Goal: Information Seeking & Learning: Learn about a topic

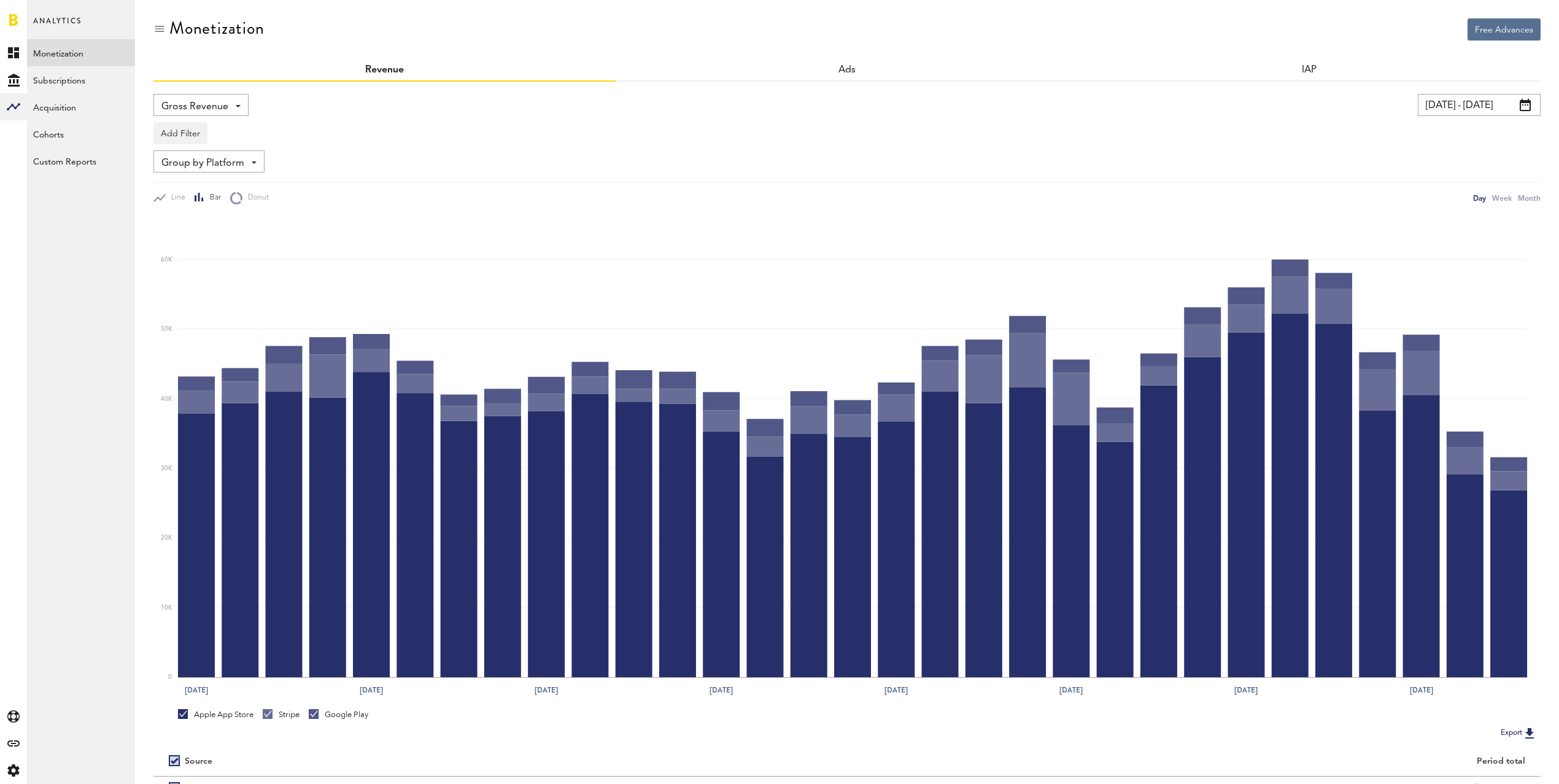
click at [205, 106] on span "Gross Revenue" at bounding box center [195, 107] width 67 height 21
click at [46, 70] on link "Subscriptions" at bounding box center [81, 79] width 108 height 27
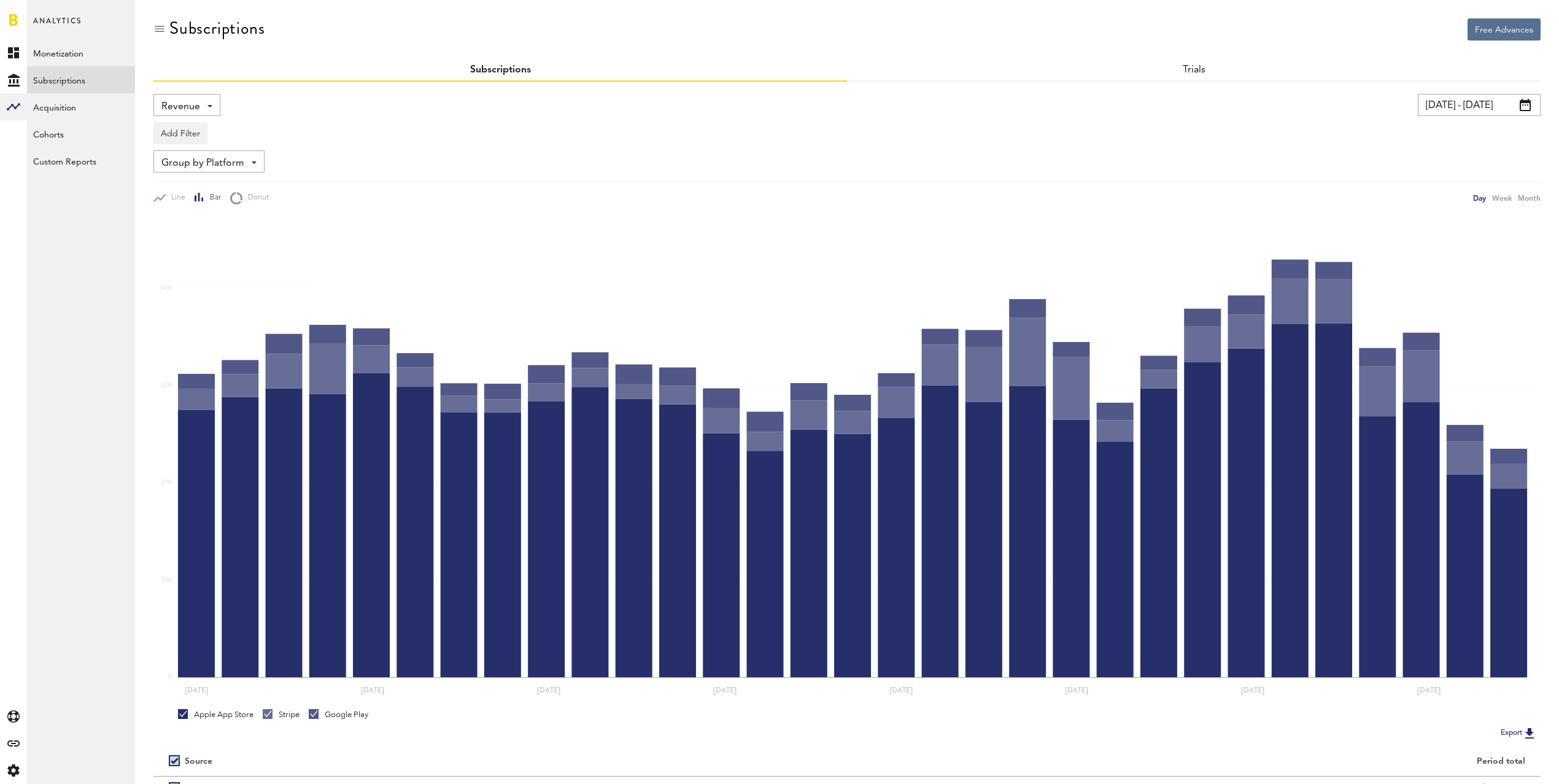
click at [166, 98] on span "Revenue" at bounding box center [181, 107] width 39 height 21
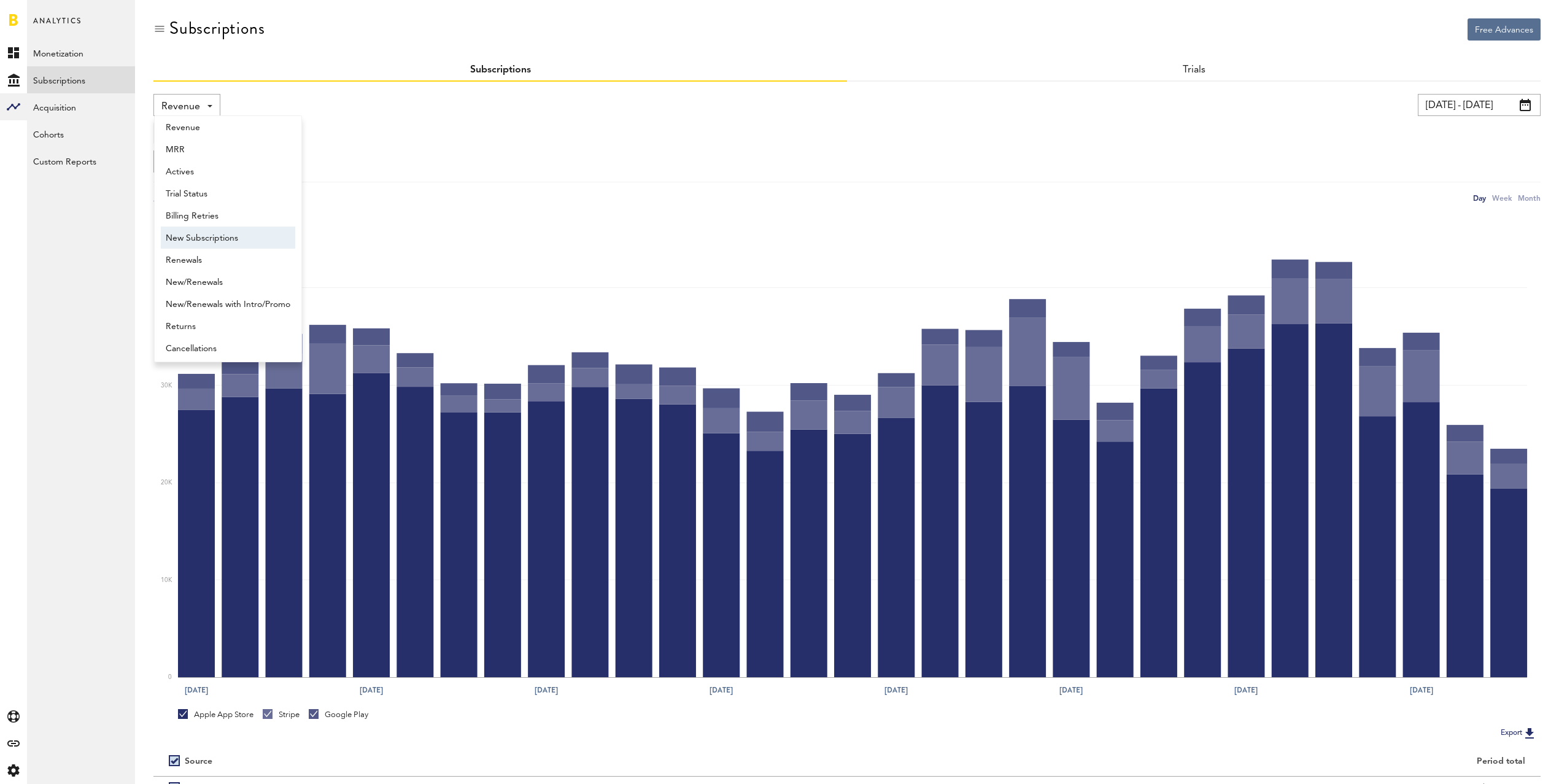
click at [210, 234] on span "New Subscriptions" at bounding box center [229, 238] width 125 height 21
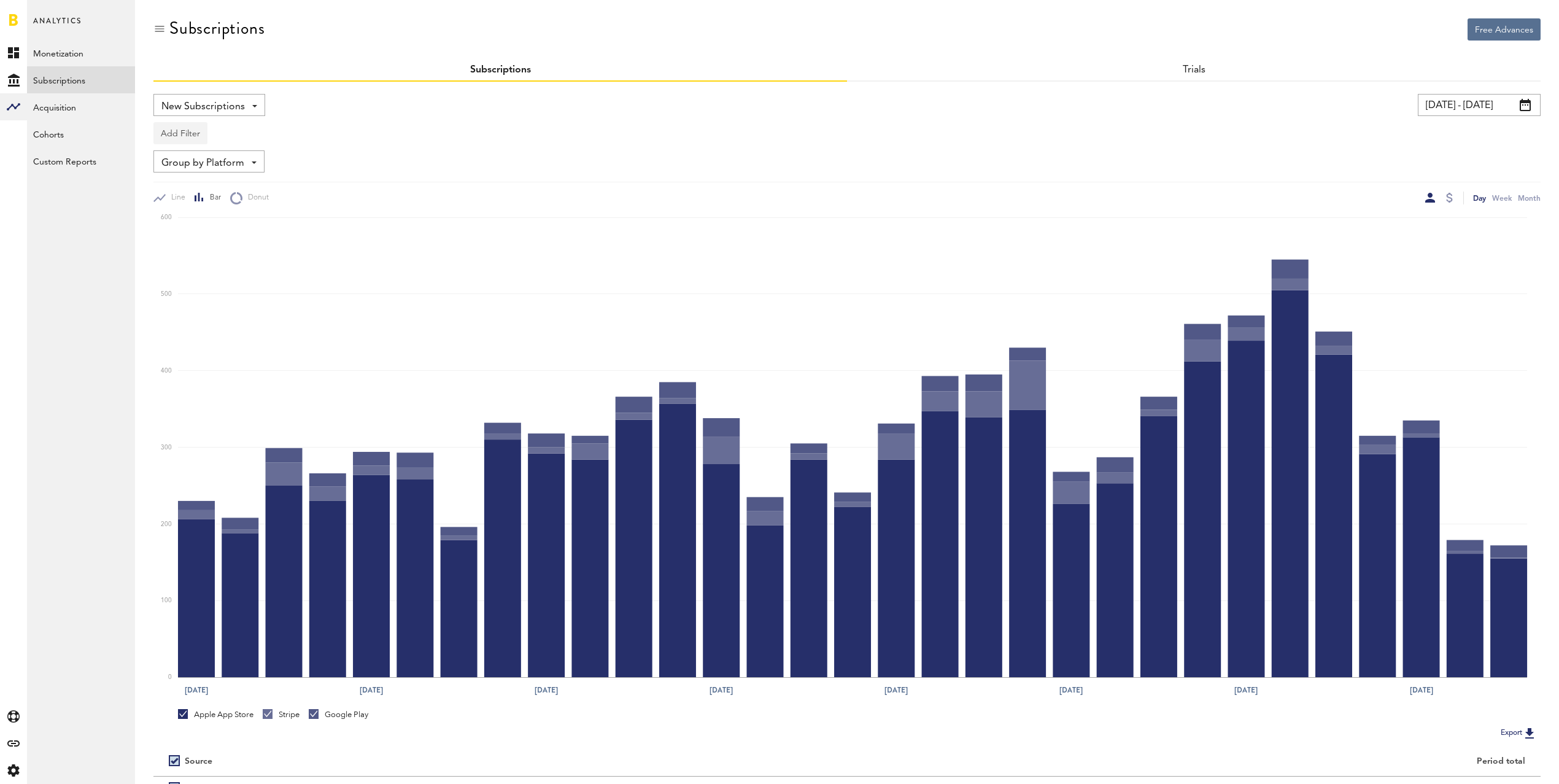
click at [183, 134] on button "Add Filter" at bounding box center [180, 133] width 54 height 22
click at [188, 188] on li "Apps" at bounding box center [209, 186] width 99 height 22
click at [186, 130] on div "Apps" at bounding box center [198, 135] width 54 height 21
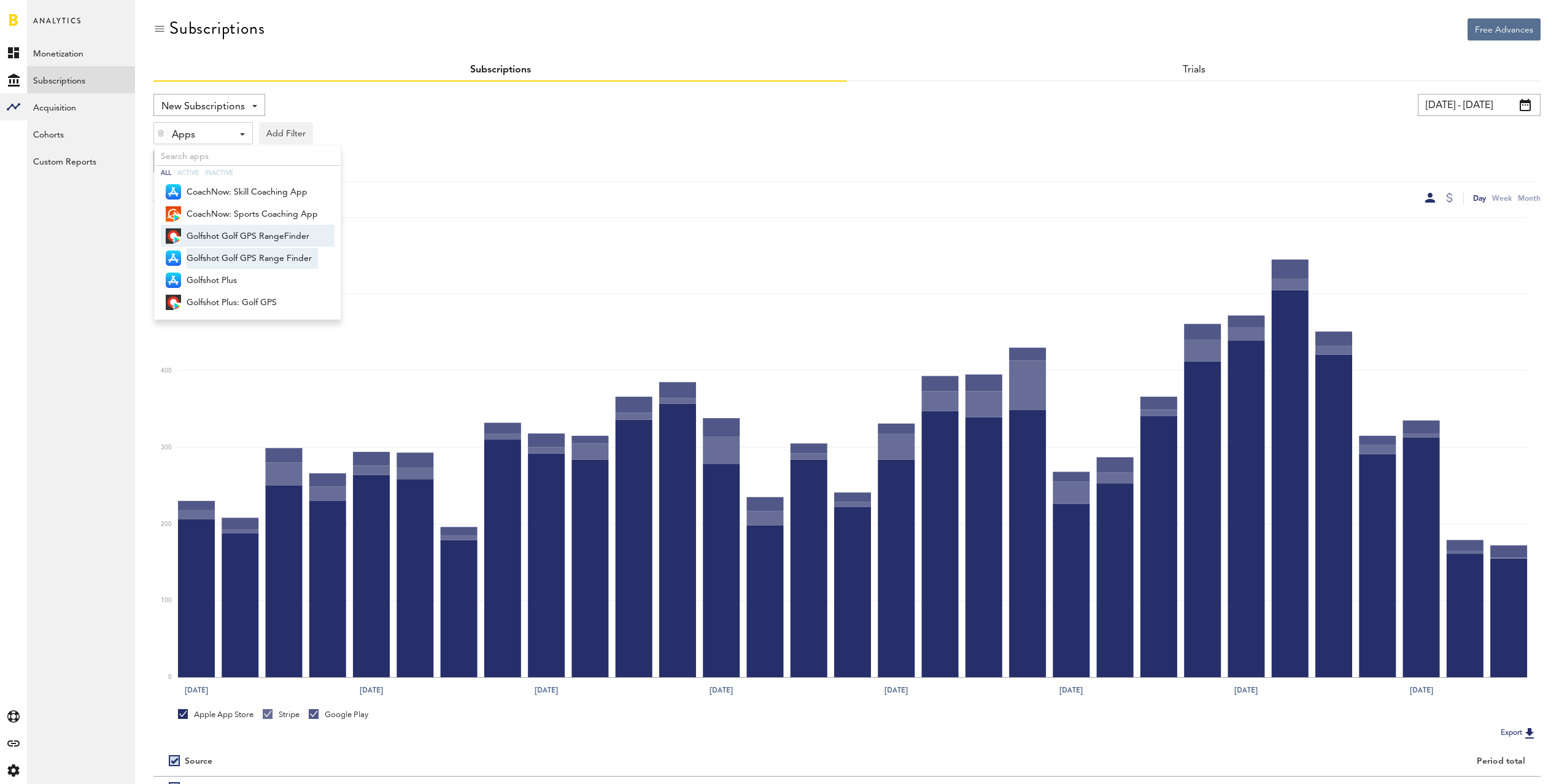
drag, startPoint x: 209, startPoint y: 235, endPoint x: 207, endPoint y: 250, distance: 15.1
click at [210, 235] on span "Golfshot Golf GPS RangeFinder" at bounding box center [251, 236] width 131 height 21
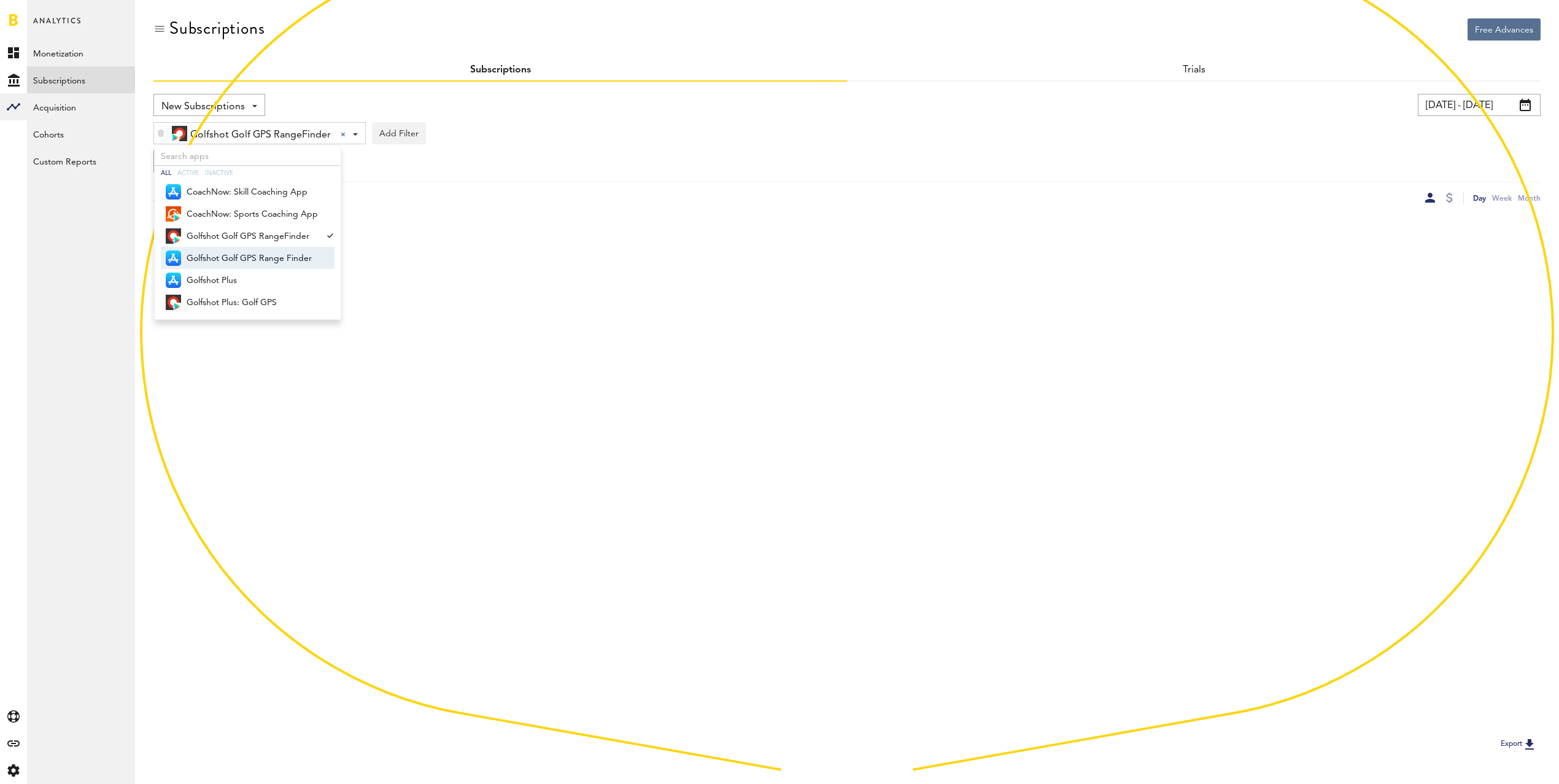
click at [208, 252] on span "Golfshot Golf GPS Range Finder" at bounding box center [251, 258] width 131 height 21
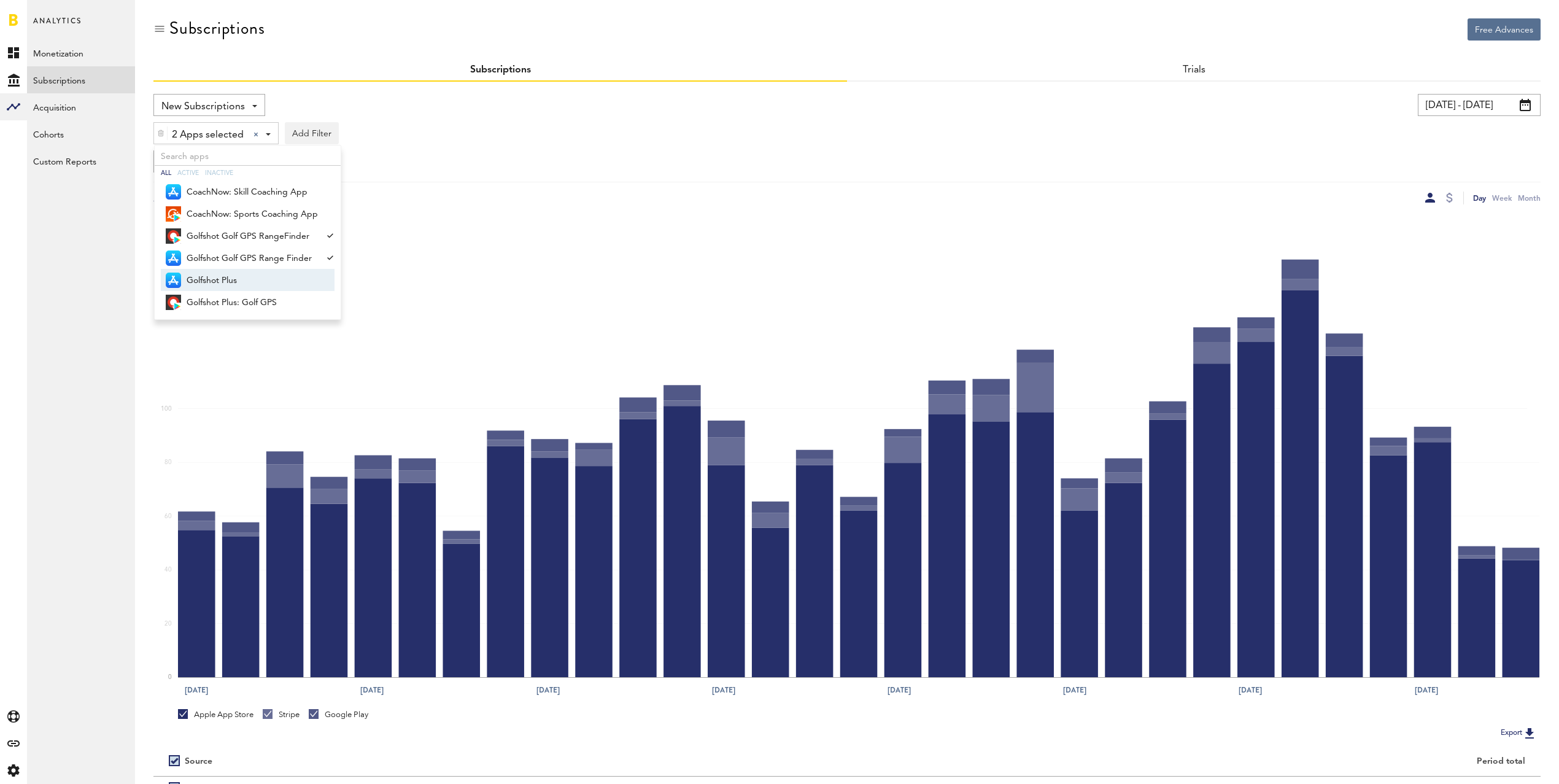
click at [218, 279] on span "Golfshot Plus" at bounding box center [251, 280] width 131 height 21
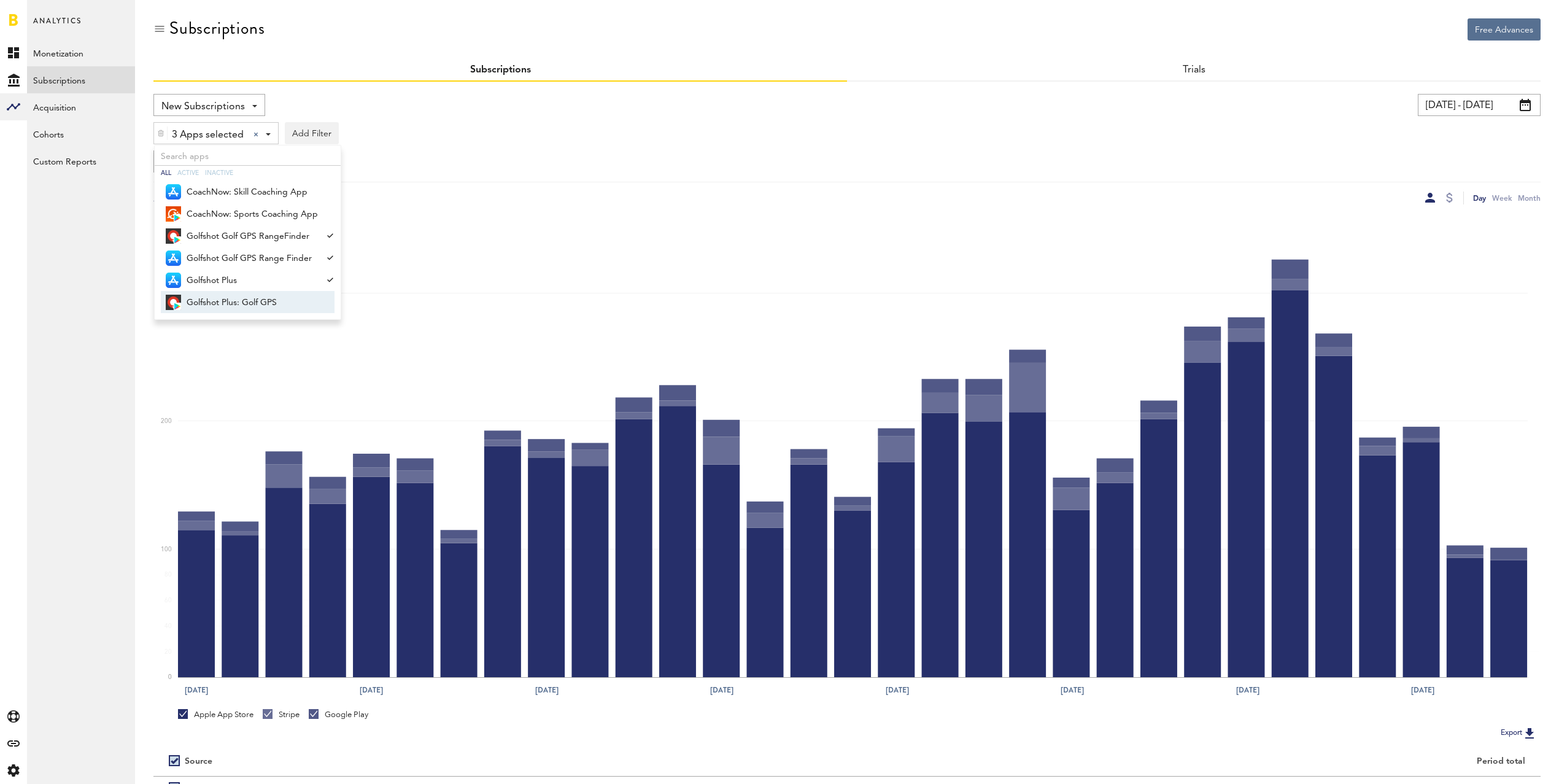
click at [237, 303] on span "Golfshot Plus: Golf GPS" at bounding box center [251, 302] width 131 height 21
click at [552, 221] on rect at bounding box center [852, 446] width 1350 height 461
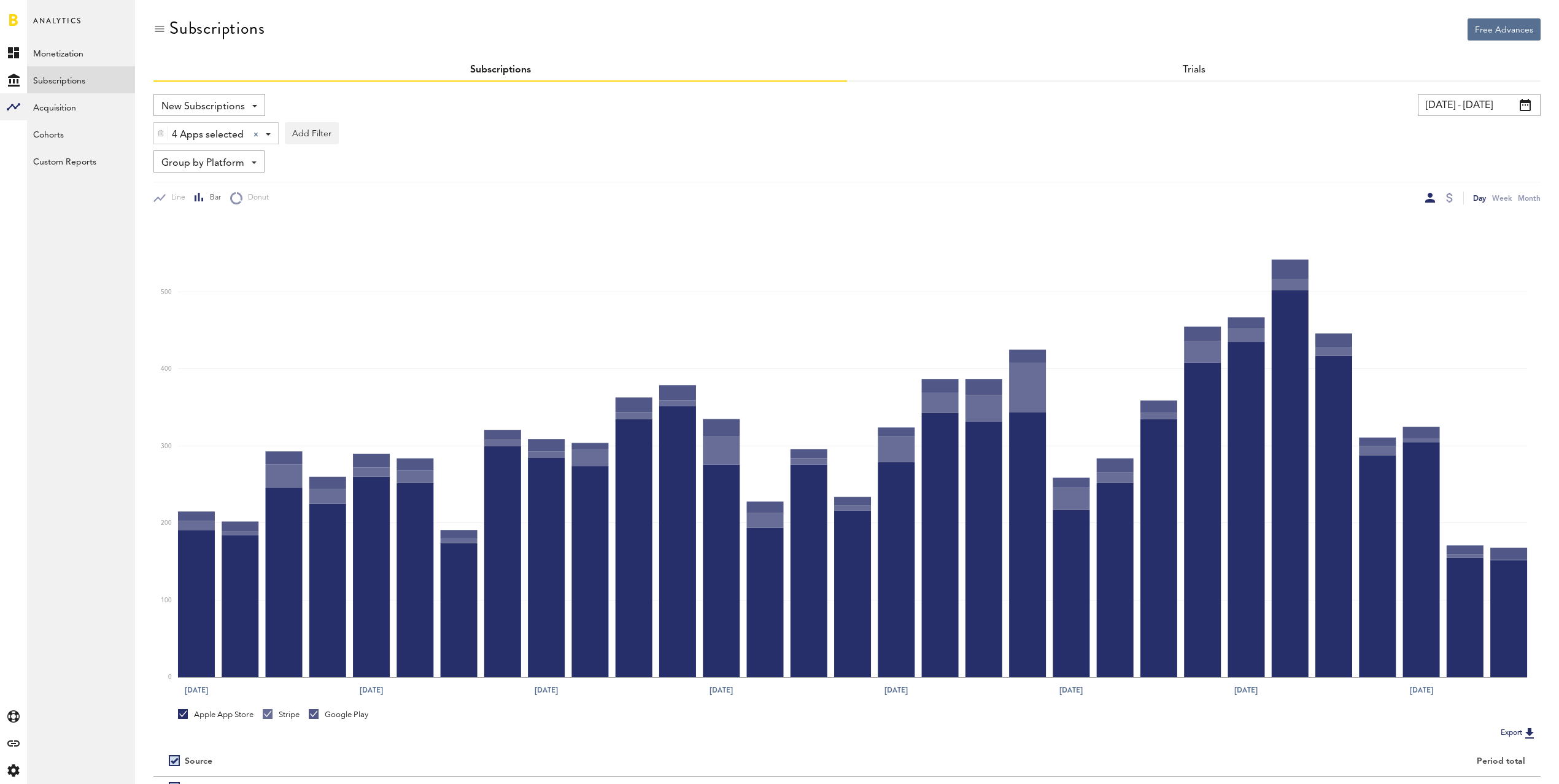
click at [1484, 105] on input "[DATE] - [DATE]" at bounding box center [1480, 105] width 123 height 22
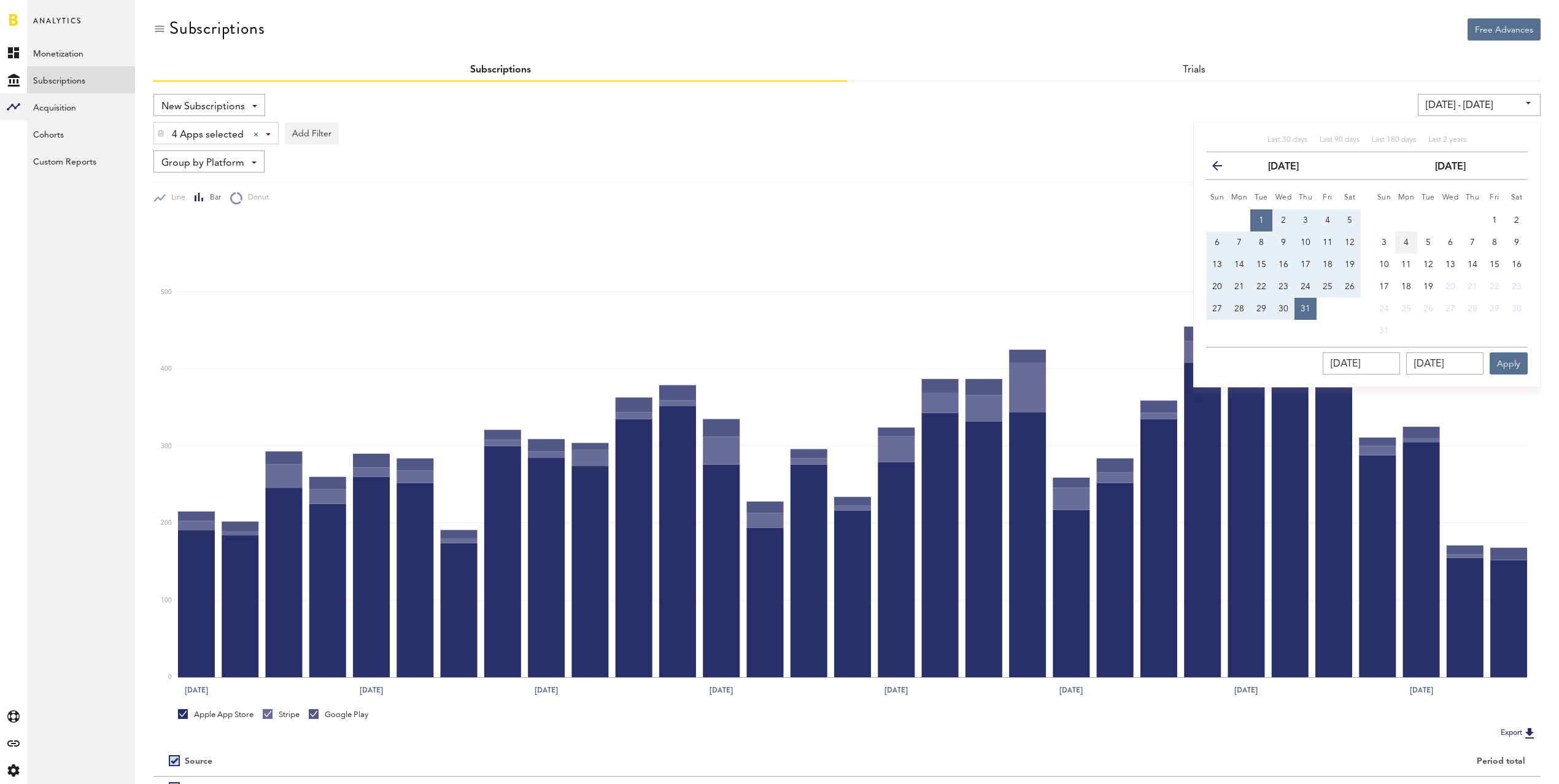
click at [1406, 242] on span "4" at bounding box center [1407, 243] width 5 height 9
type input "[DATE] - [DATE]"
type input "[DATE]"
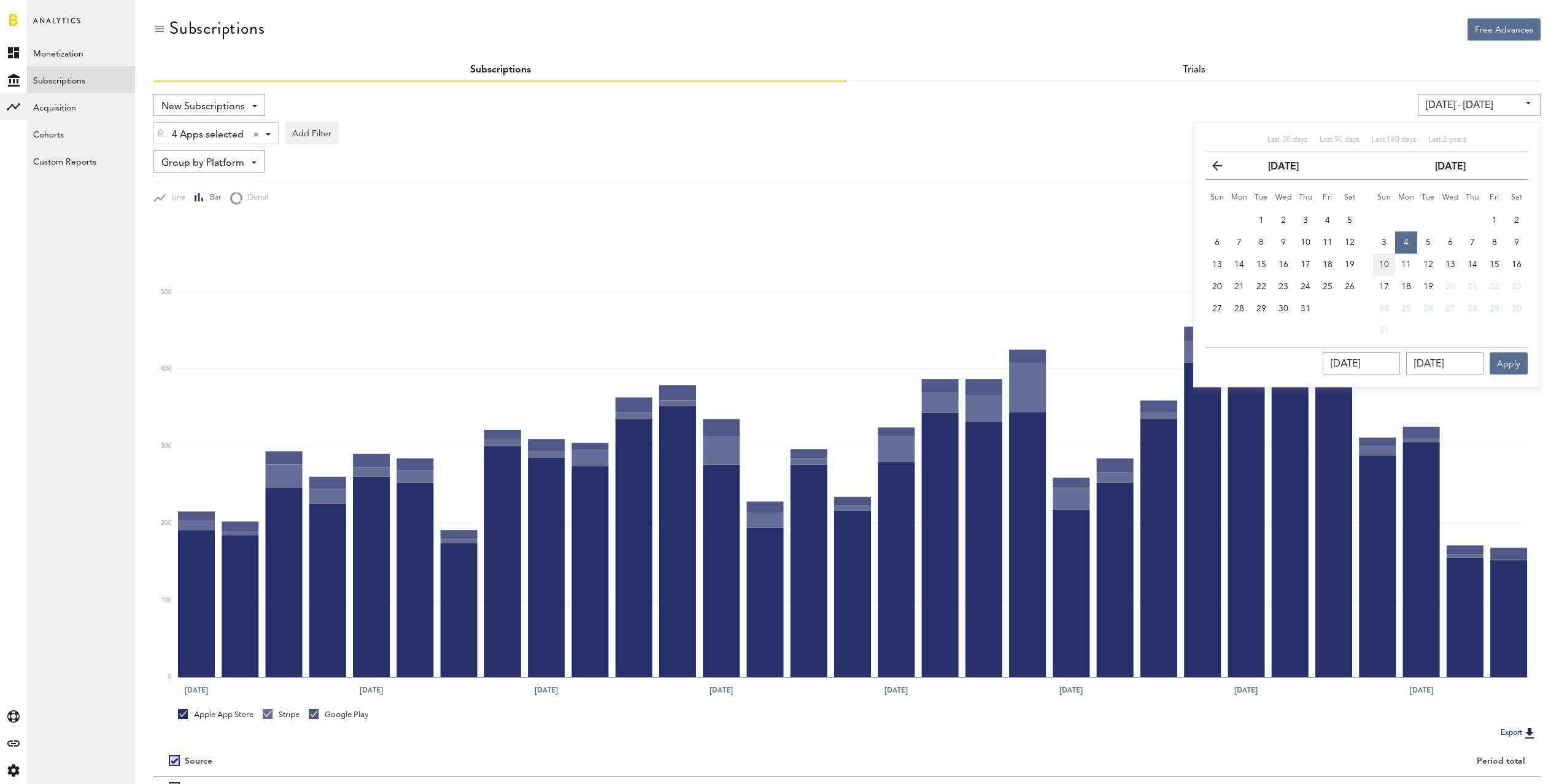
click at [1383, 264] on span "10" at bounding box center [1384, 265] width 10 height 9
type input "[DATE] - [DATE]"
type input "[DATE]"
click at [1508, 363] on button "Apply" at bounding box center [1509, 363] width 38 height 22
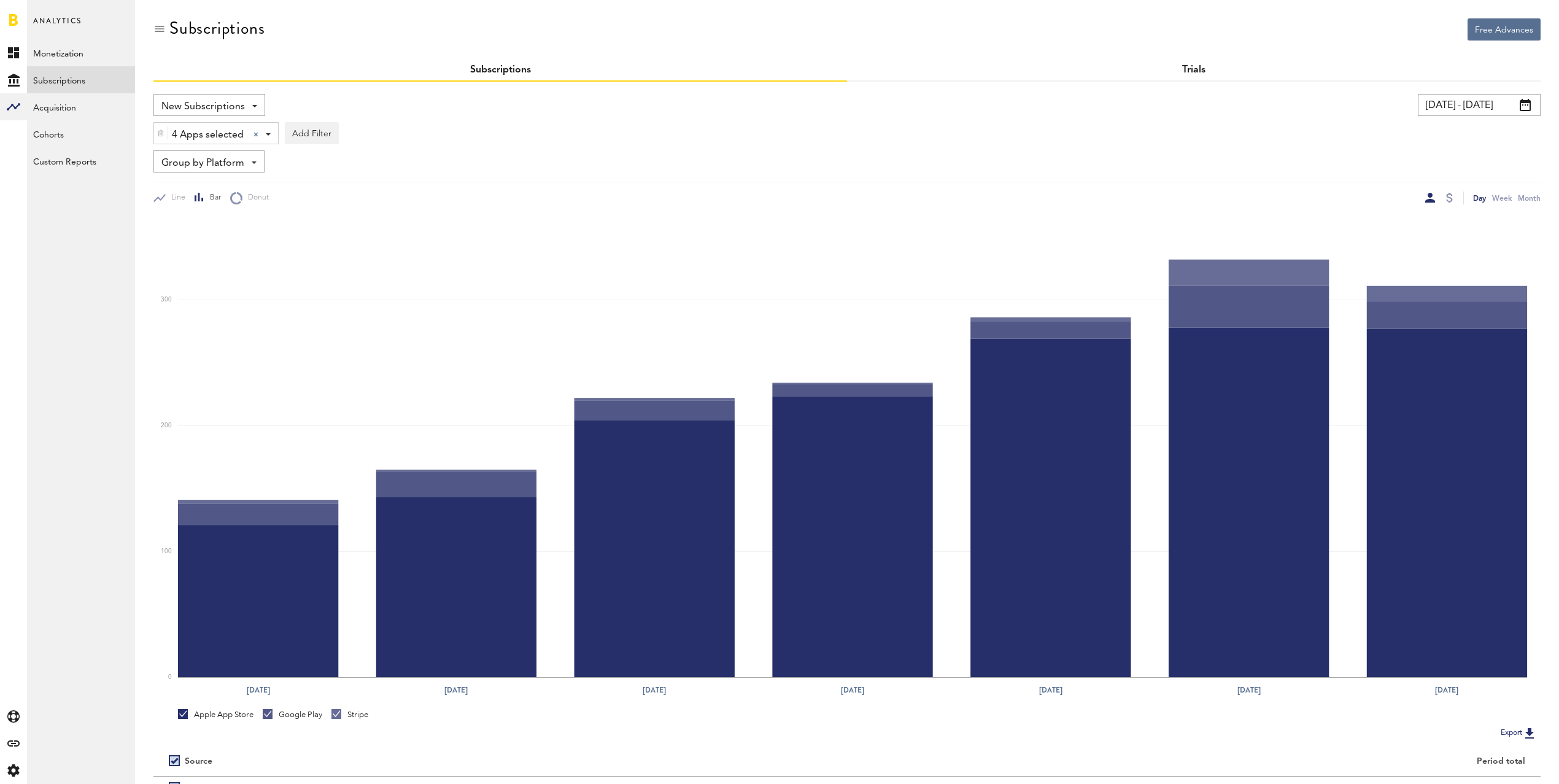
click at [1197, 69] on link "Trials" at bounding box center [1194, 69] width 24 height 10
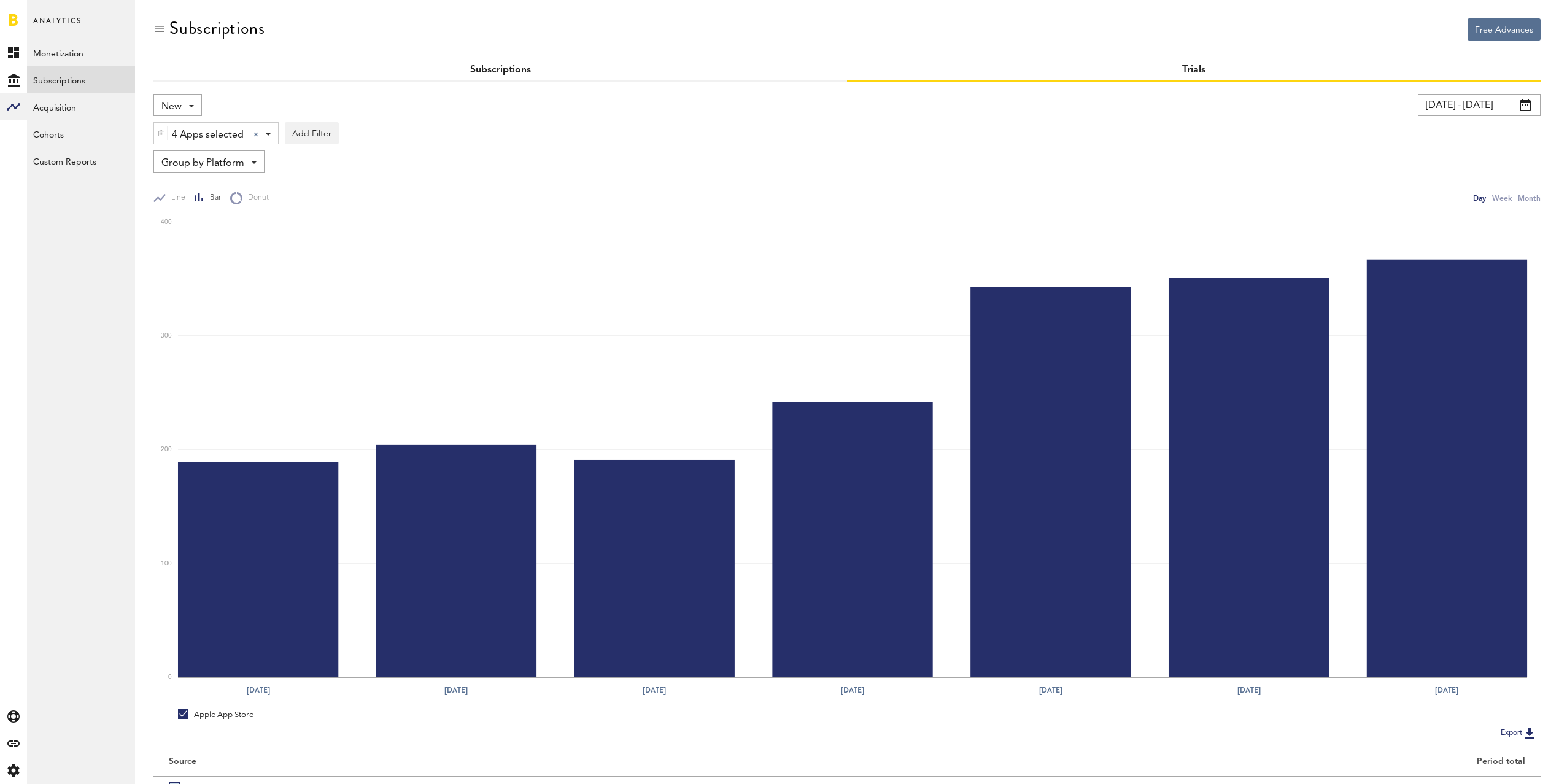
click at [495, 70] on link "Subscriptions" at bounding box center [500, 69] width 61 height 10
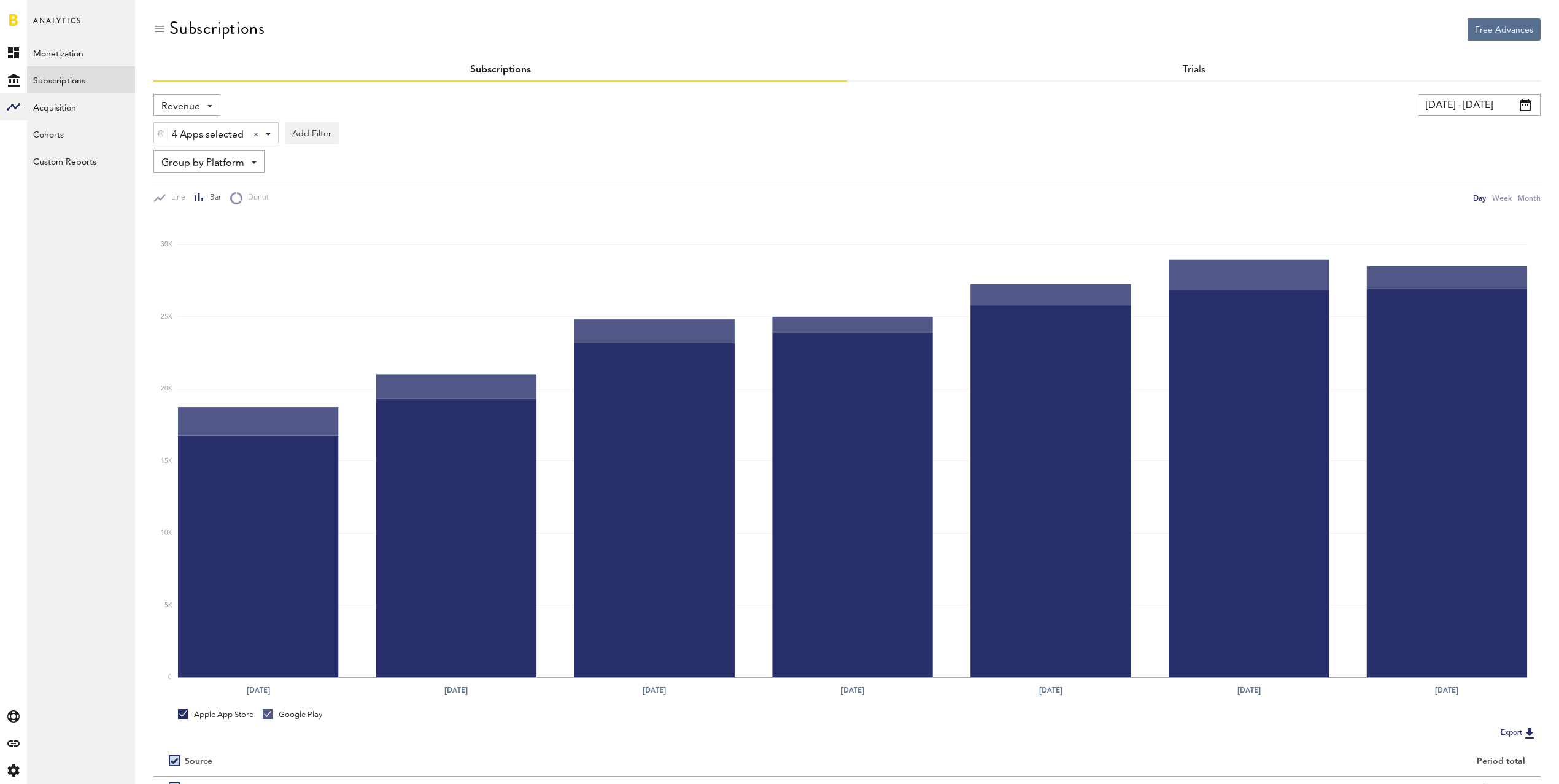
click at [190, 110] on span "Revenue" at bounding box center [181, 107] width 39 height 21
click at [229, 236] on span "New Subscriptions" at bounding box center [229, 238] width 125 height 21
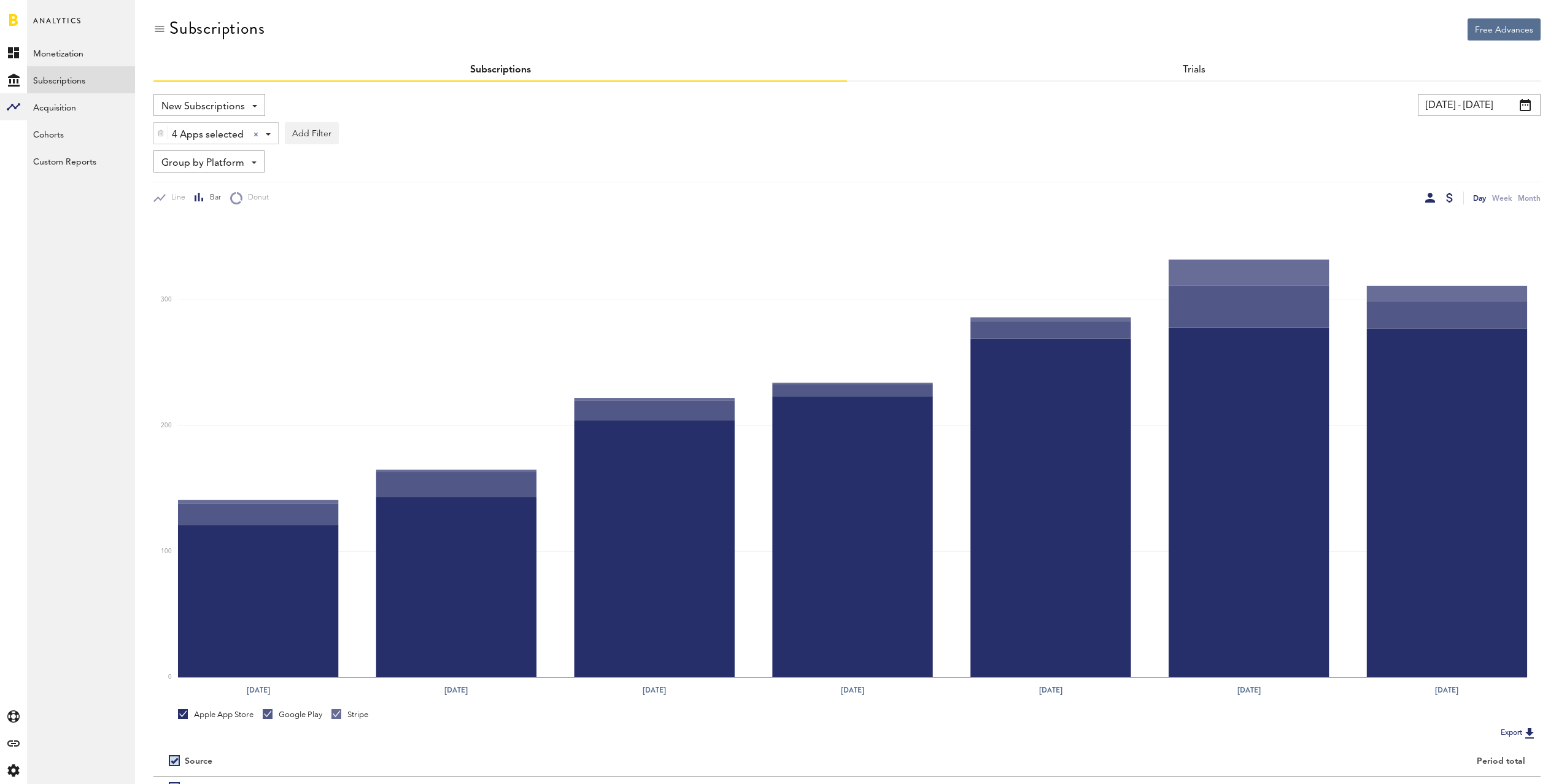
click at [1448, 198] on div at bounding box center [1450, 197] width 7 height 10
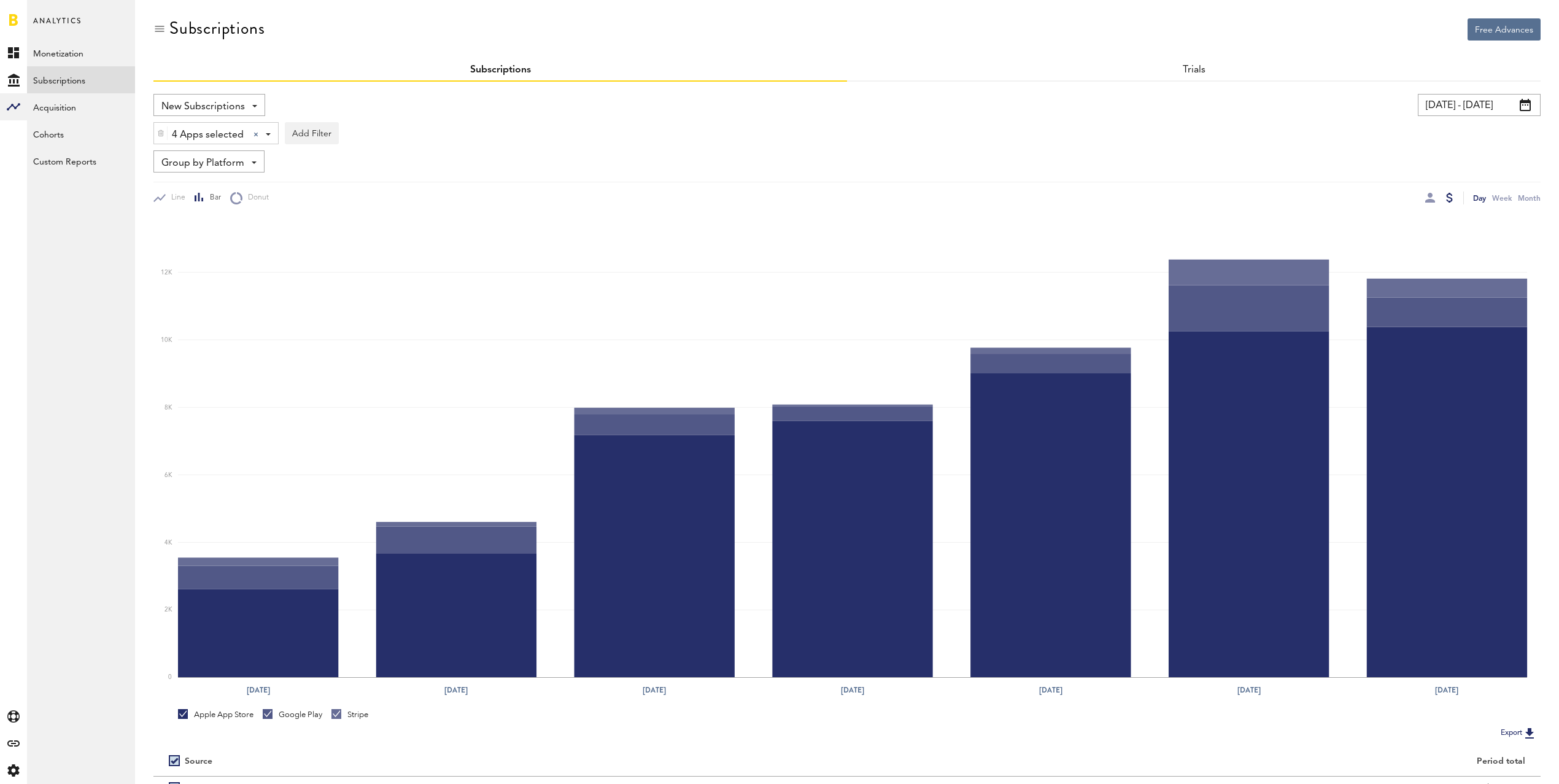
click at [1455, 111] on input "[DATE] - [DATE]" at bounding box center [1480, 105] width 123 height 22
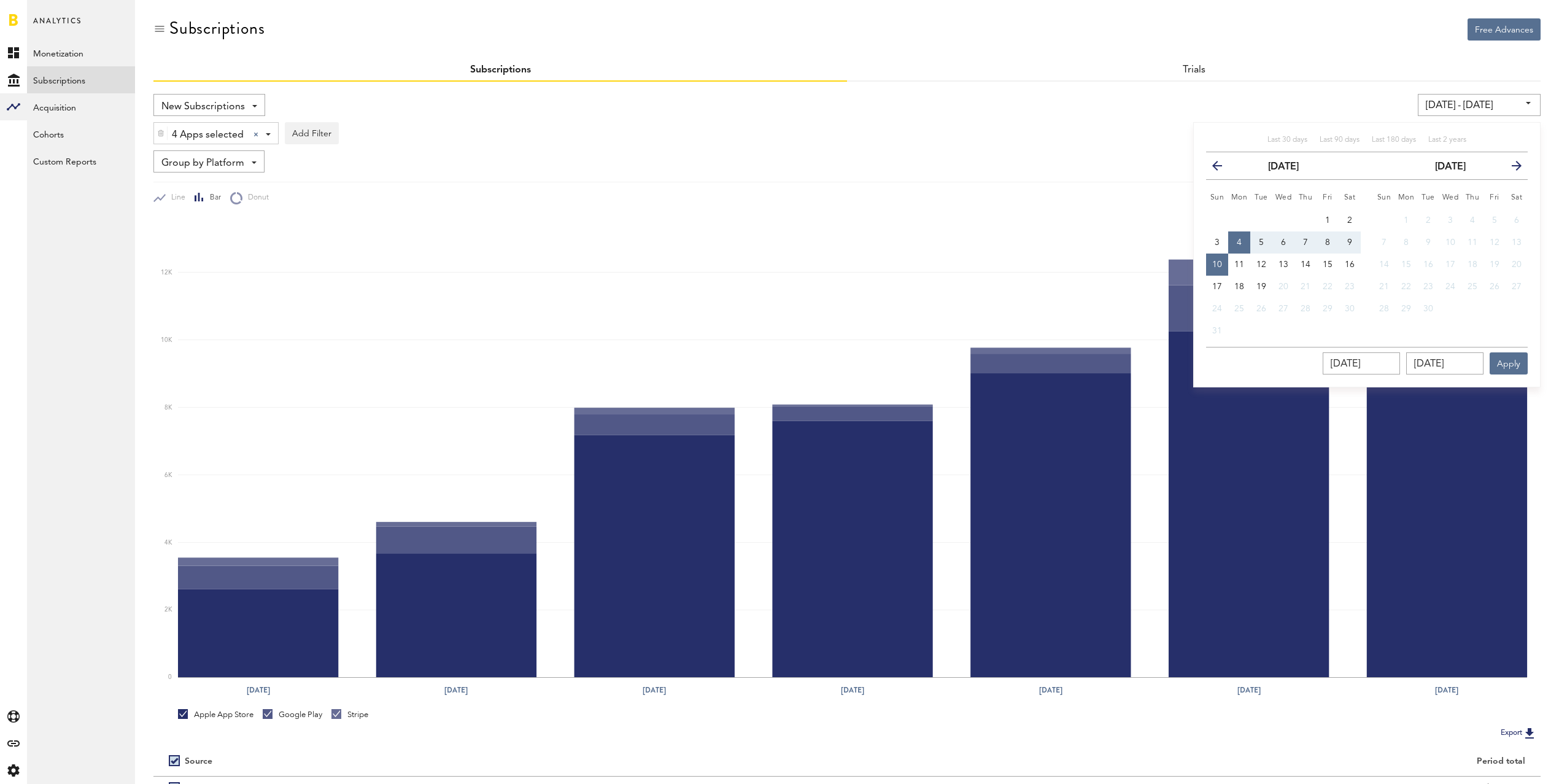
click at [1218, 261] on span "10" at bounding box center [1217, 265] width 10 height 9
type input "[DATE] - [DATE]"
type input "[DATE]"
click at [1356, 264] on button "16" at bounding box center [1350, 264] width 22 height 22
type input "[DATE] - [DATE]"
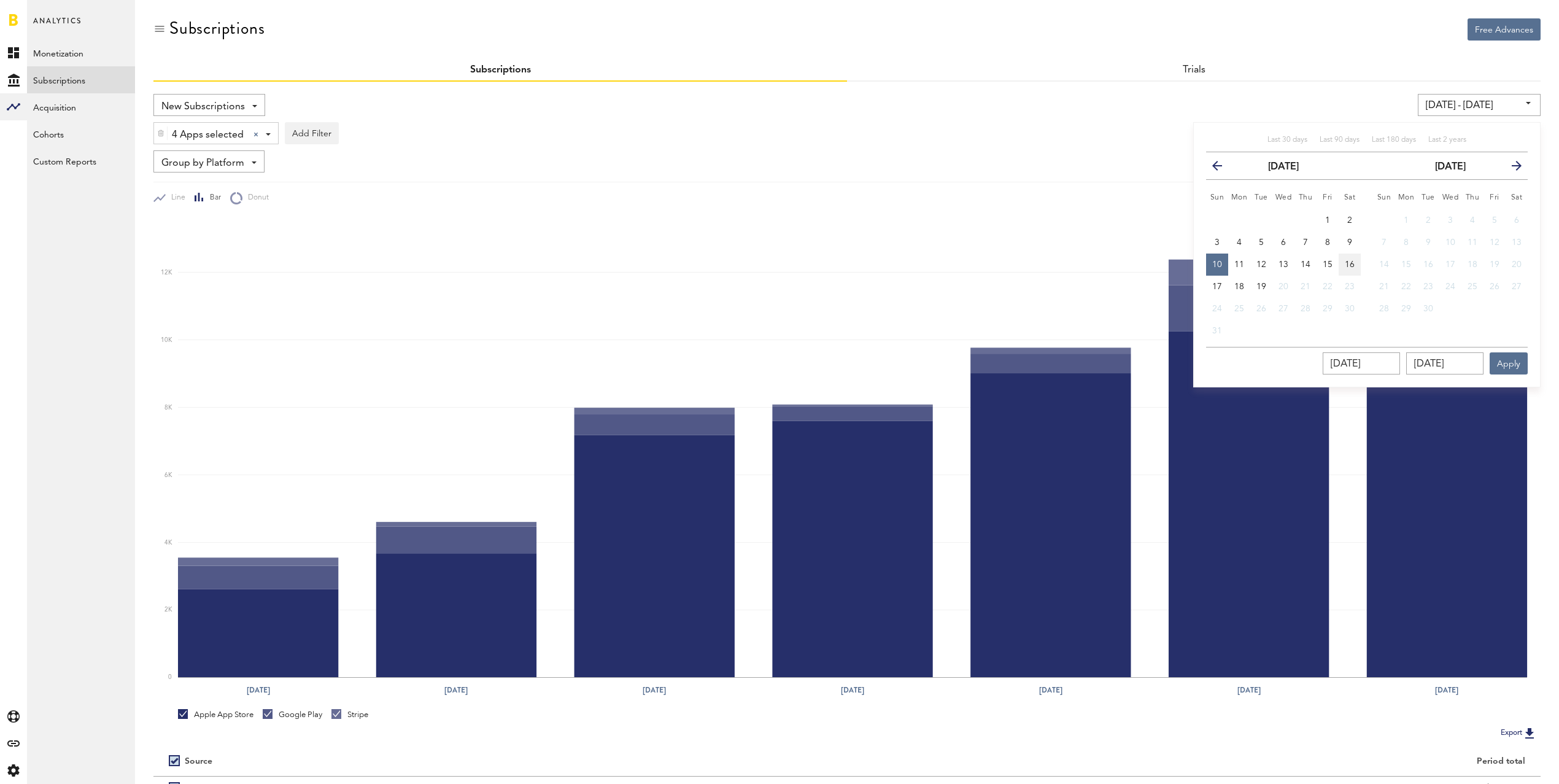
type input "[DATE]"
click at [1527, 361] on button "Apply" at bounding box center [1509, 363] width 38 height 22
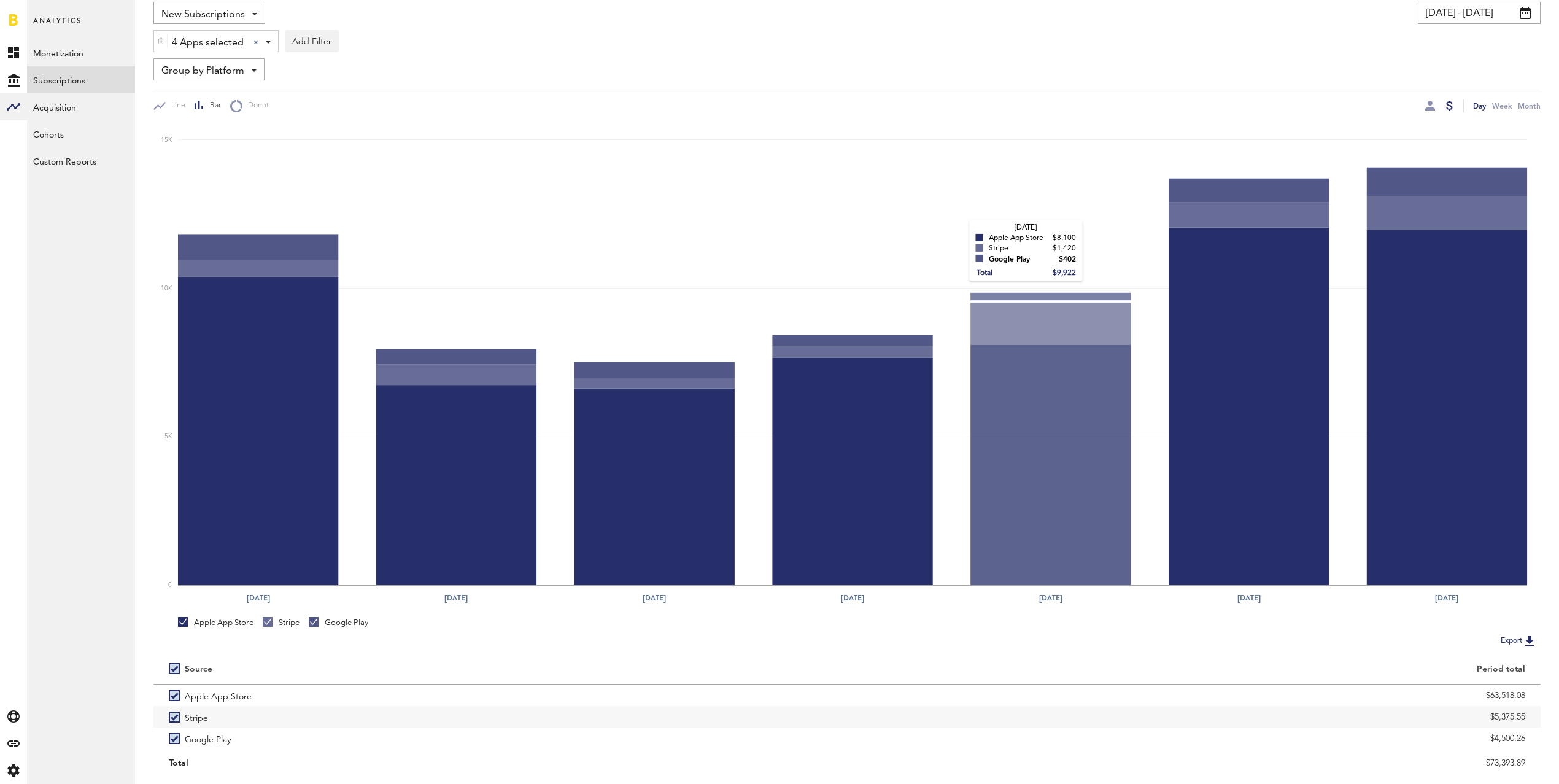
scroll to position [124, 0]
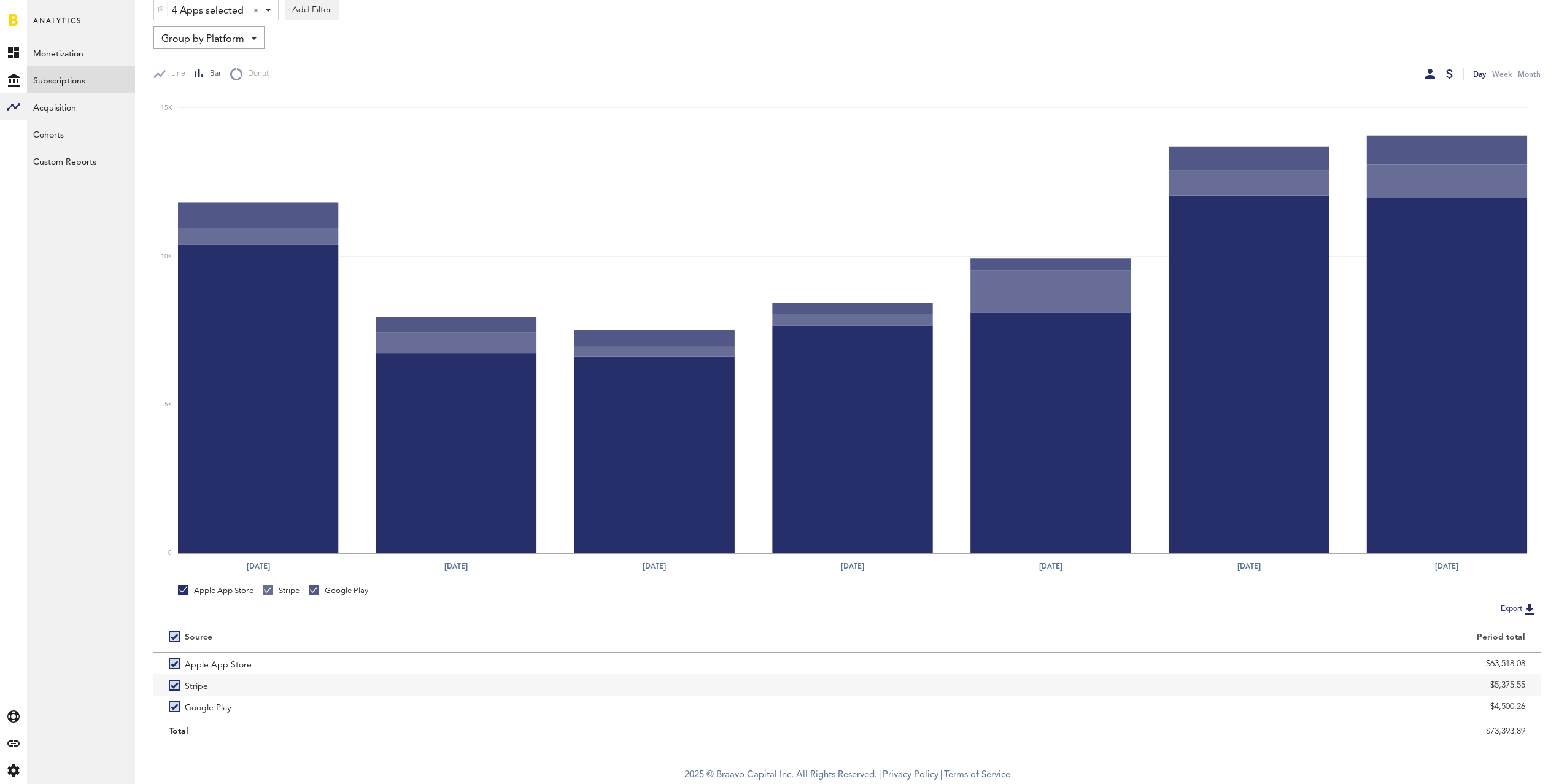
click at [1432, 72] on div at bounding box center [1430, 73] width 10 height 10
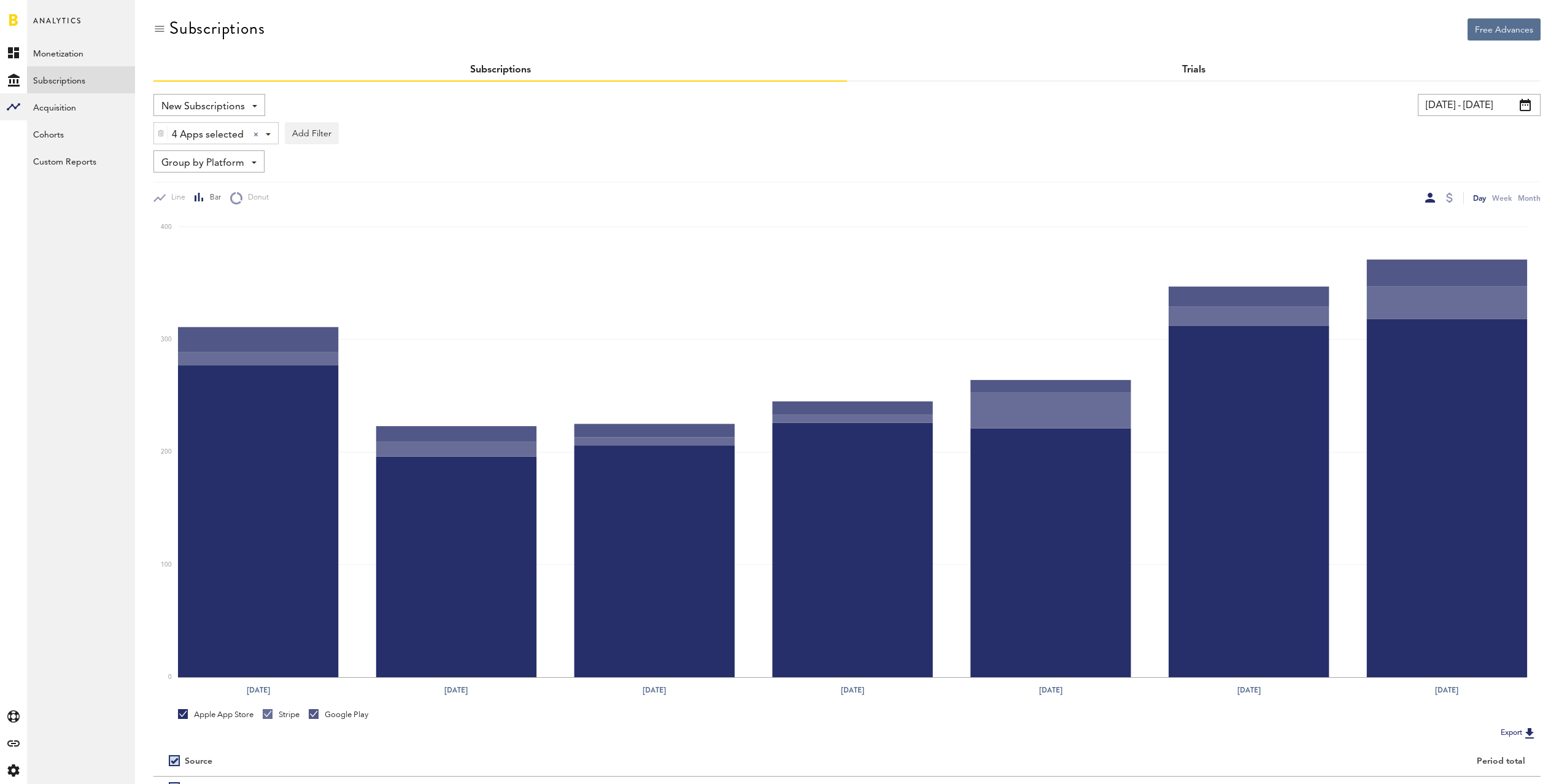
click at [1200, 70] on link "Trials" at bounding box center [1194, 69] width 24 height 10
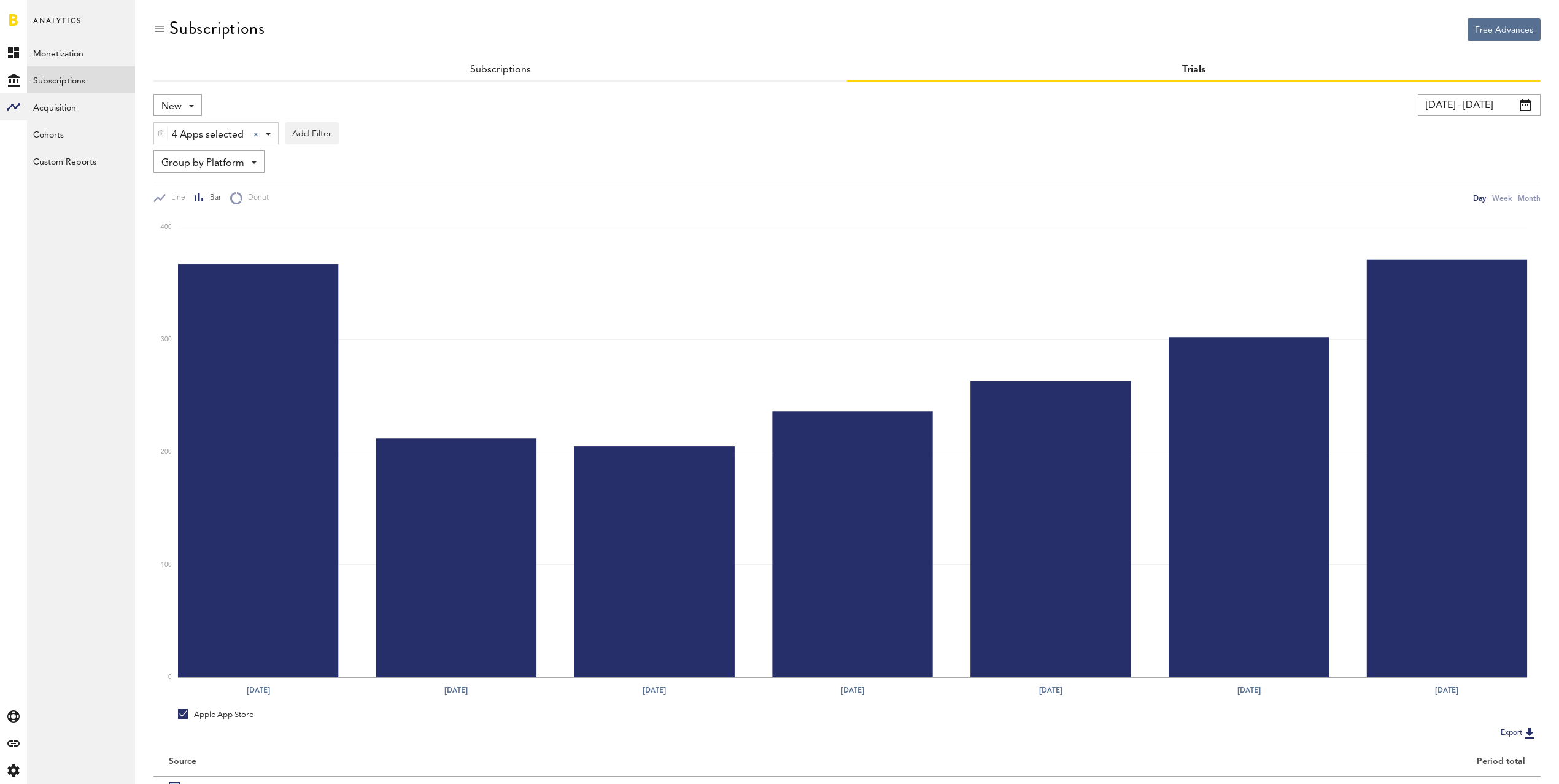
click at [1438, 111] on input "[DATE] - [DATE]" at bounding box center [1480, 105] width 123 height 22
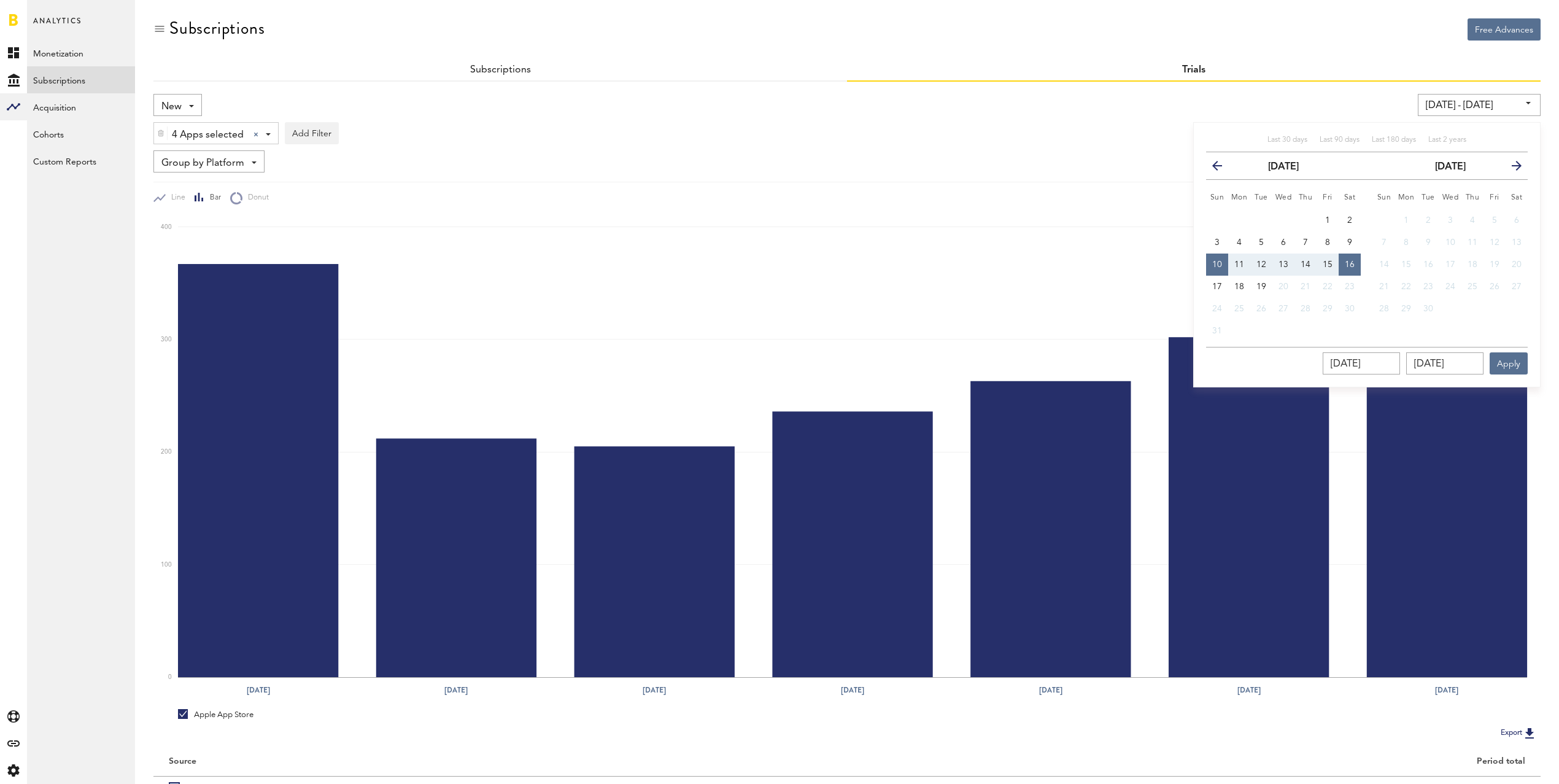
click at [1240, 263] on span "11" at bounding box center [1239, 265] width 10 height 9
type input "[DATE] - [DATE]"
type input "[DATE]"
drag, startPoint x: 1215, startPoint y: 286, endPoint x: 1308, endPoint y: 316, distance: 97.7
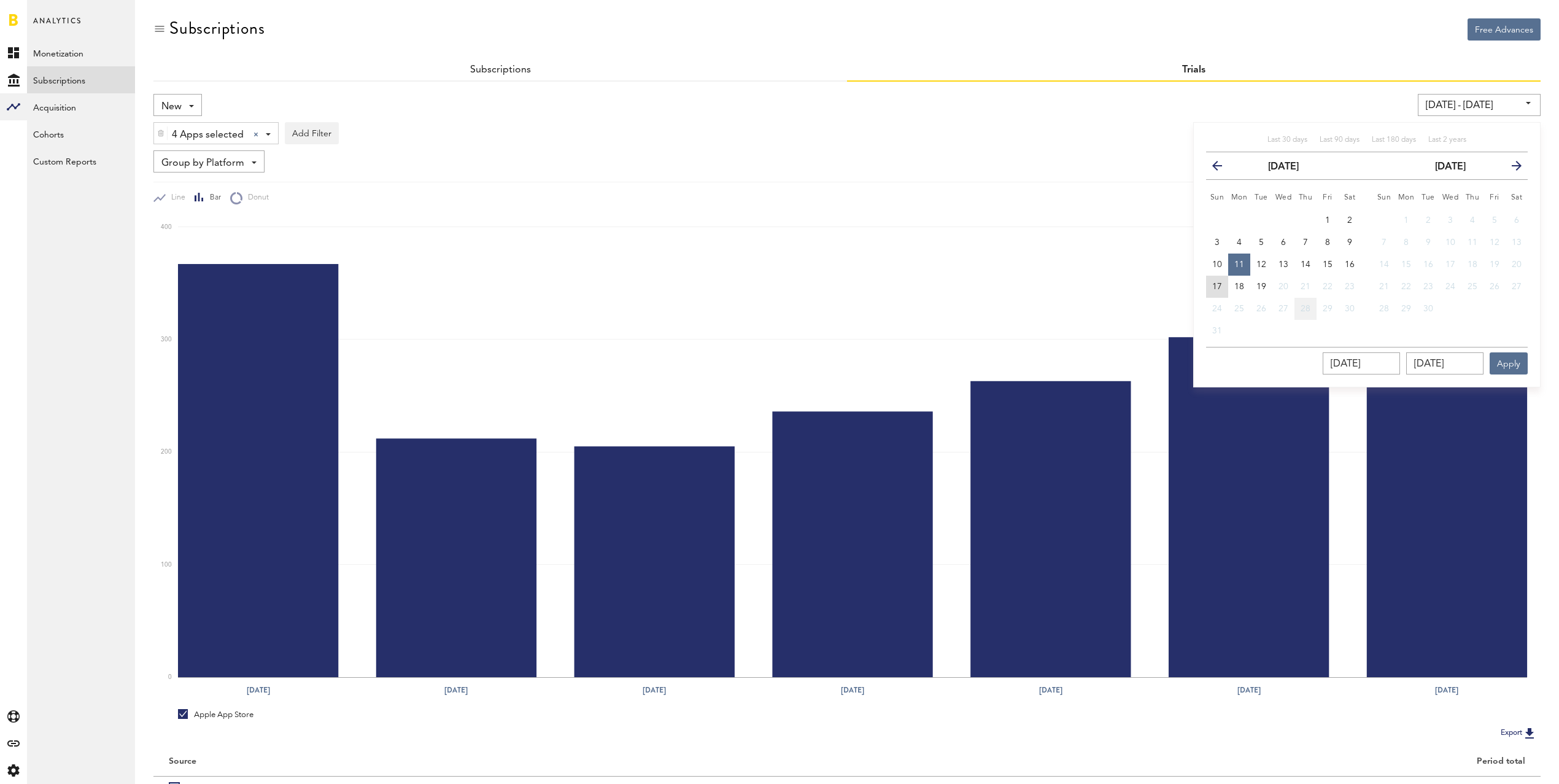
click at [1215, 286] on span "17" at bounding box center [1217, 287] width 10 height 9
type input "[DATE] - [DATE]"
type input "[DATE]"
click at [1512, 352] on button "Apply" at bounding box center [1509, 363] width 38 height 22
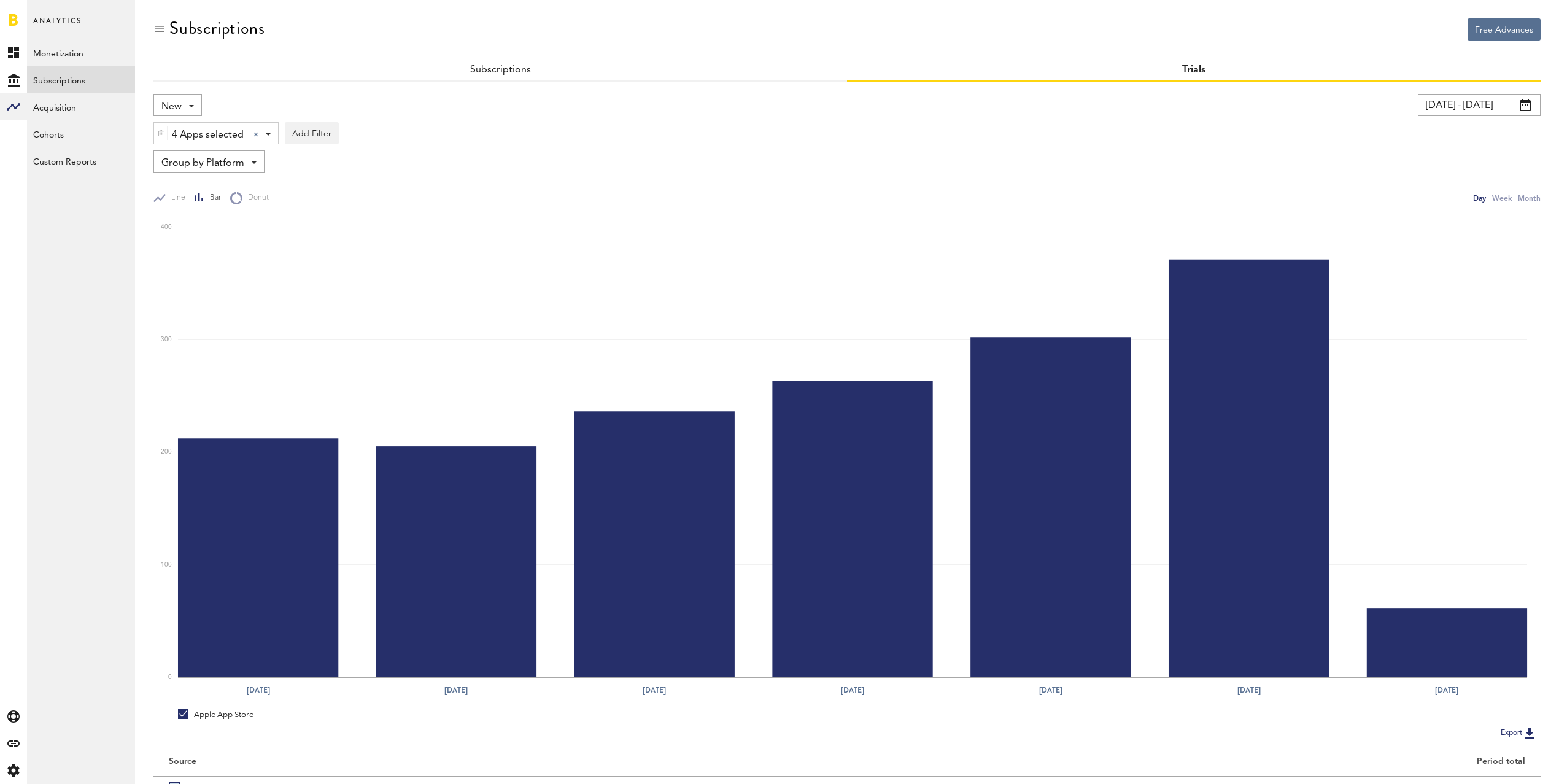
click at [1479, 100] on input "[DATE] - [DATE]" at bounding box center [1480, 105] width 123 height 22
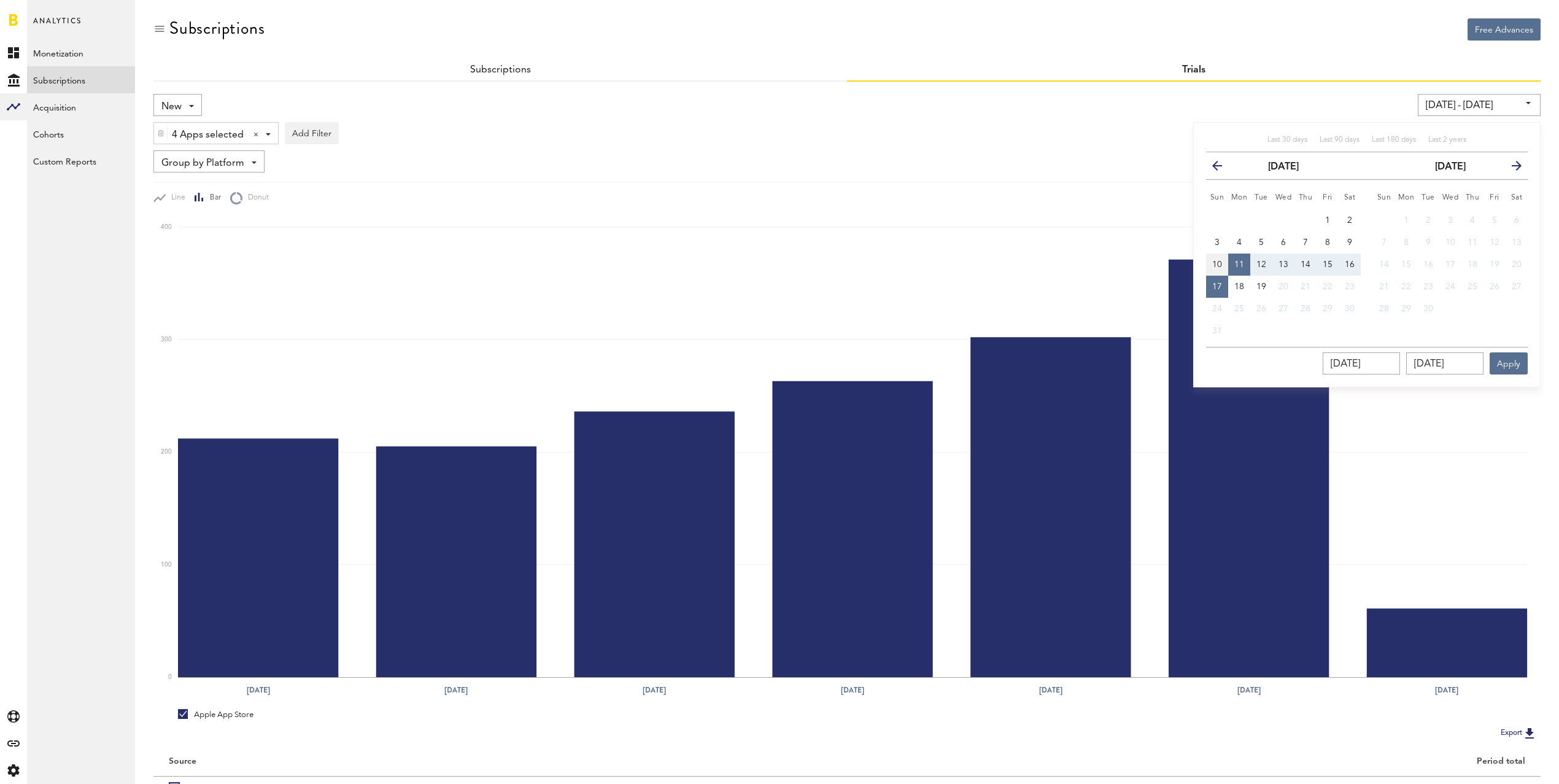
click at [1214, 260] on span "10" at bounding box center [1217, 265] width 10 height 9
type input "[DATE] - [DATE]"
type input "[DATE]"
click at [1354, 265] on span "16" at bounding box center [1350, 265] width 10 height 9
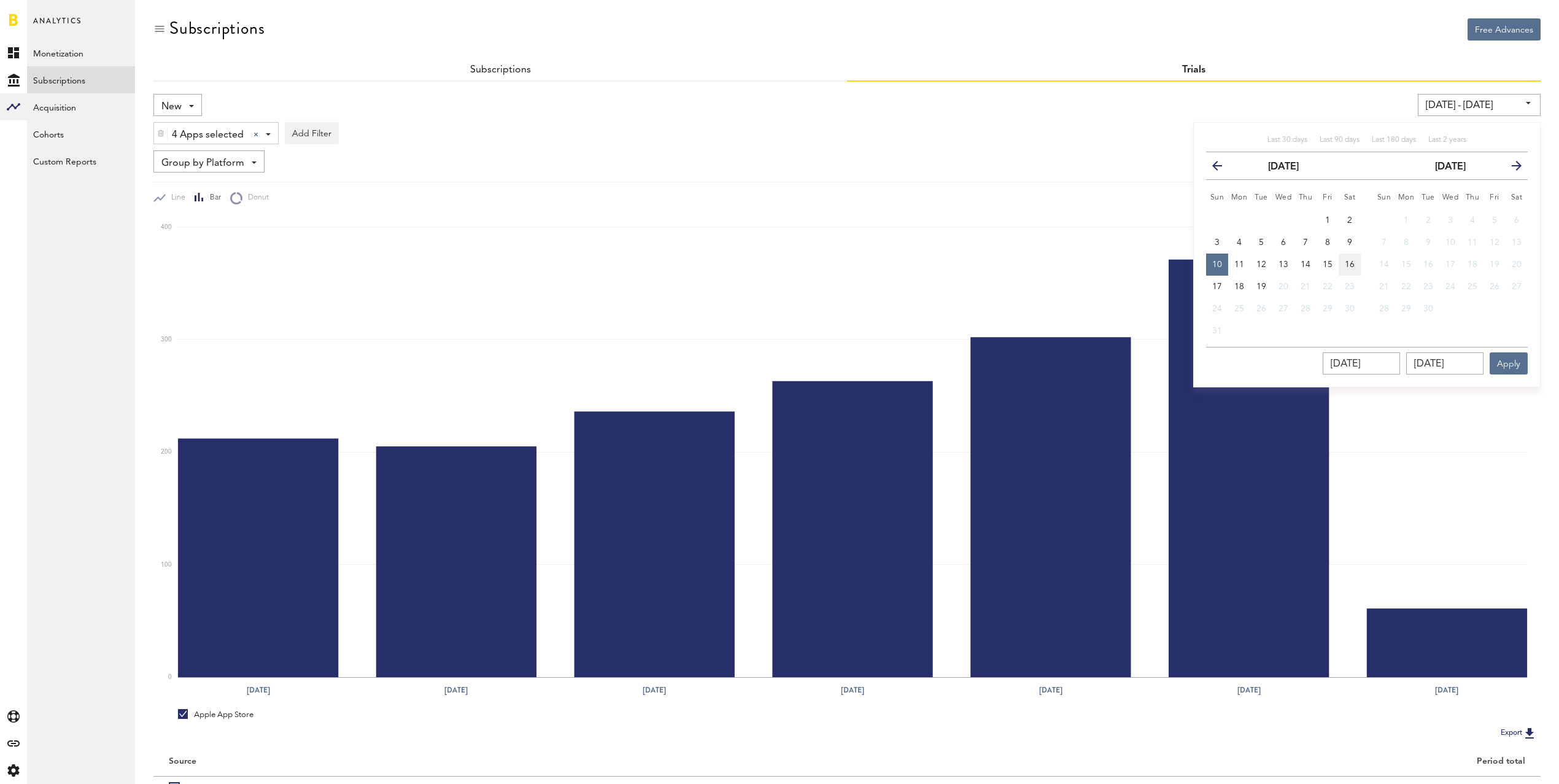
type input "[DATE] - [DATE]"
type input "[DATE]"
click at [1517, 363] on button "Apply" at bounding box center [1509, 363] width 38 height 22
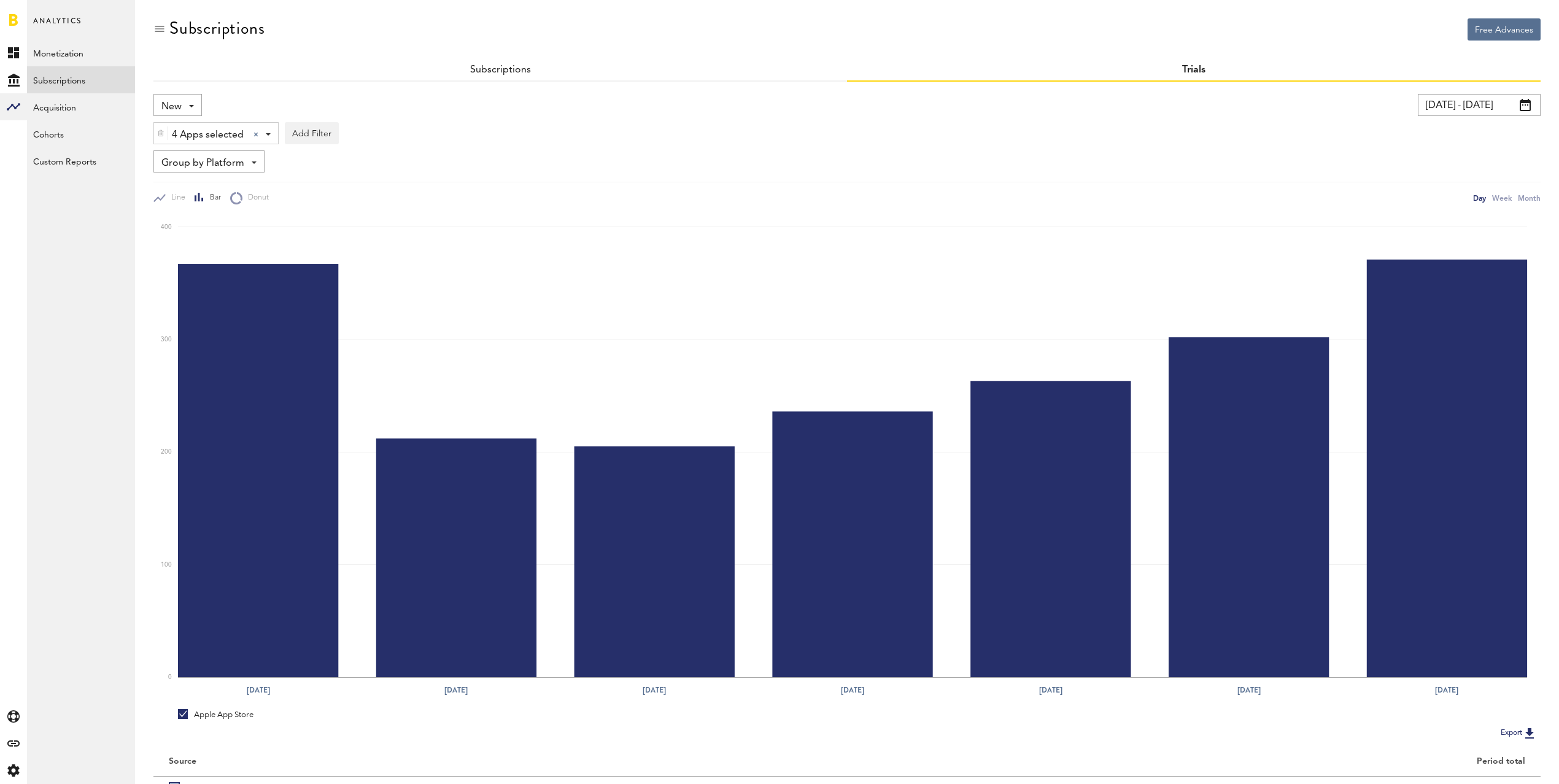
click at [512, 63] on div "Subscriptions" at bounding box center [500, 70] width 694 height 22
click at [510, 66] on link "Subscriptions" at bounding box center [500, 69] width 61 height 10
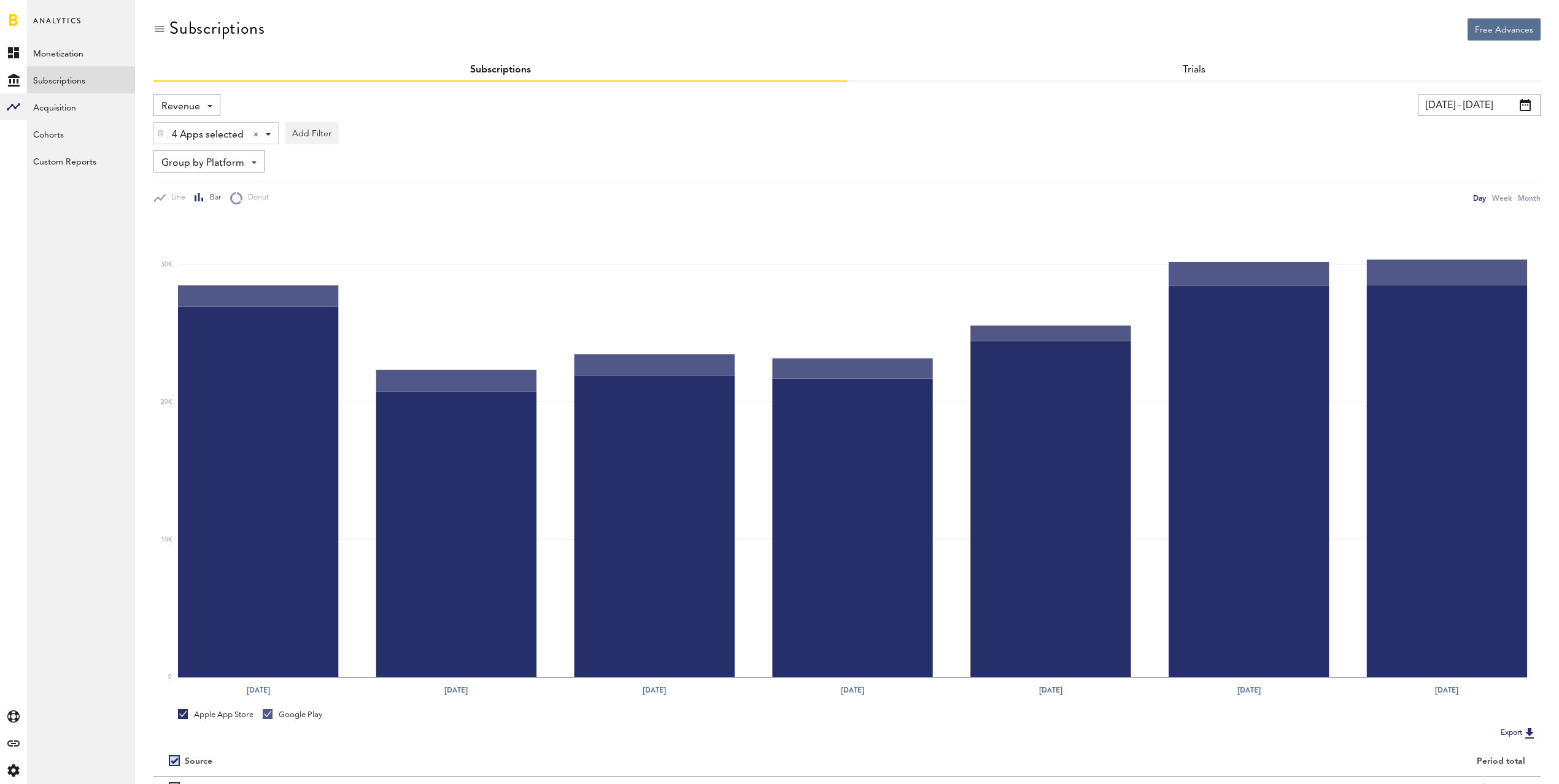
click at [199, 101] on div "Revenue Revenue MRR Actives Trial Status Billing Retries New Subscriptions Rene…" at bounding box center [187, 105] width 67 height 22
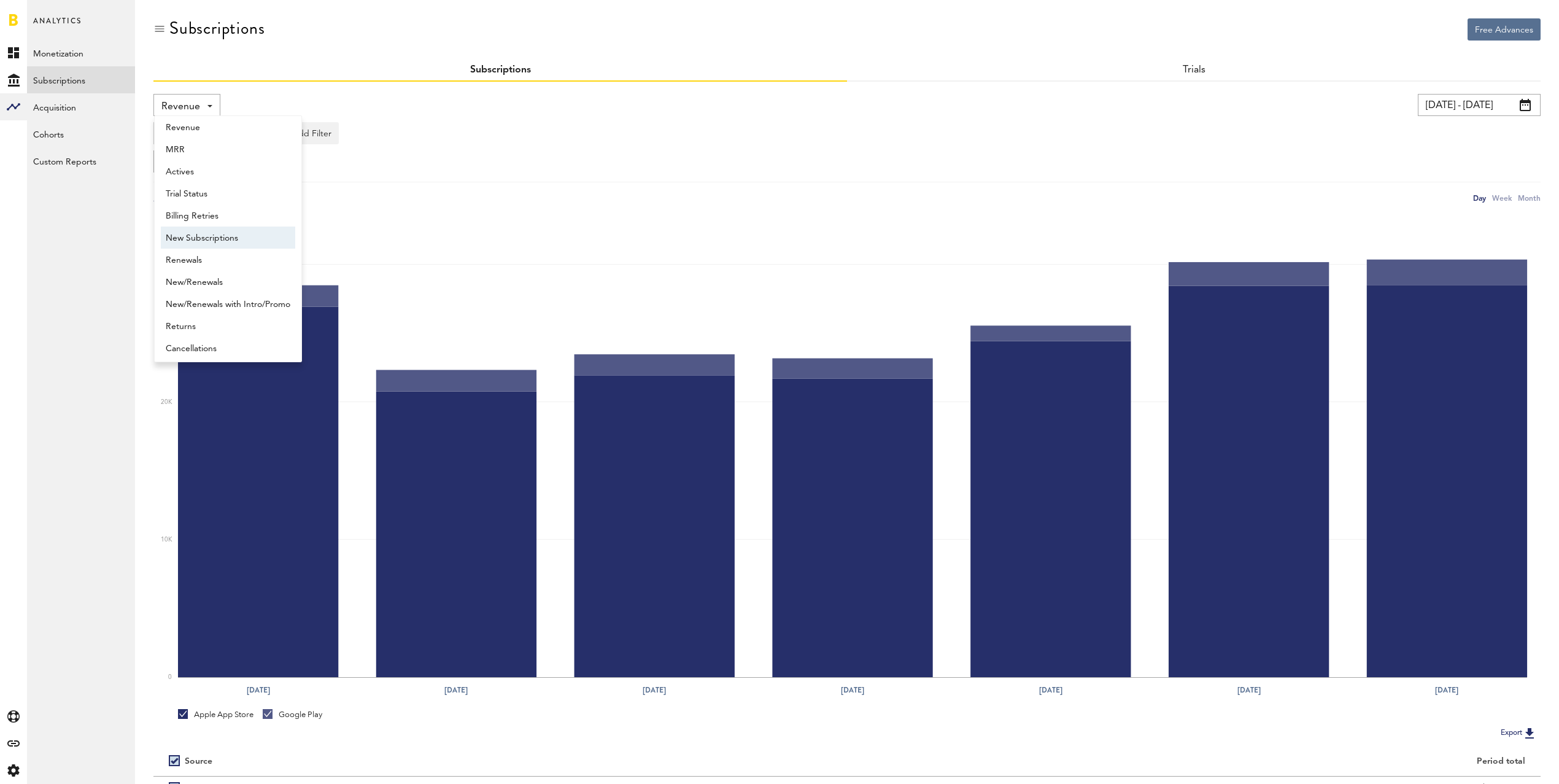
click at [237, 237] on span "New Subscriptions" at bounding box center [229, 238] width 125 height 21
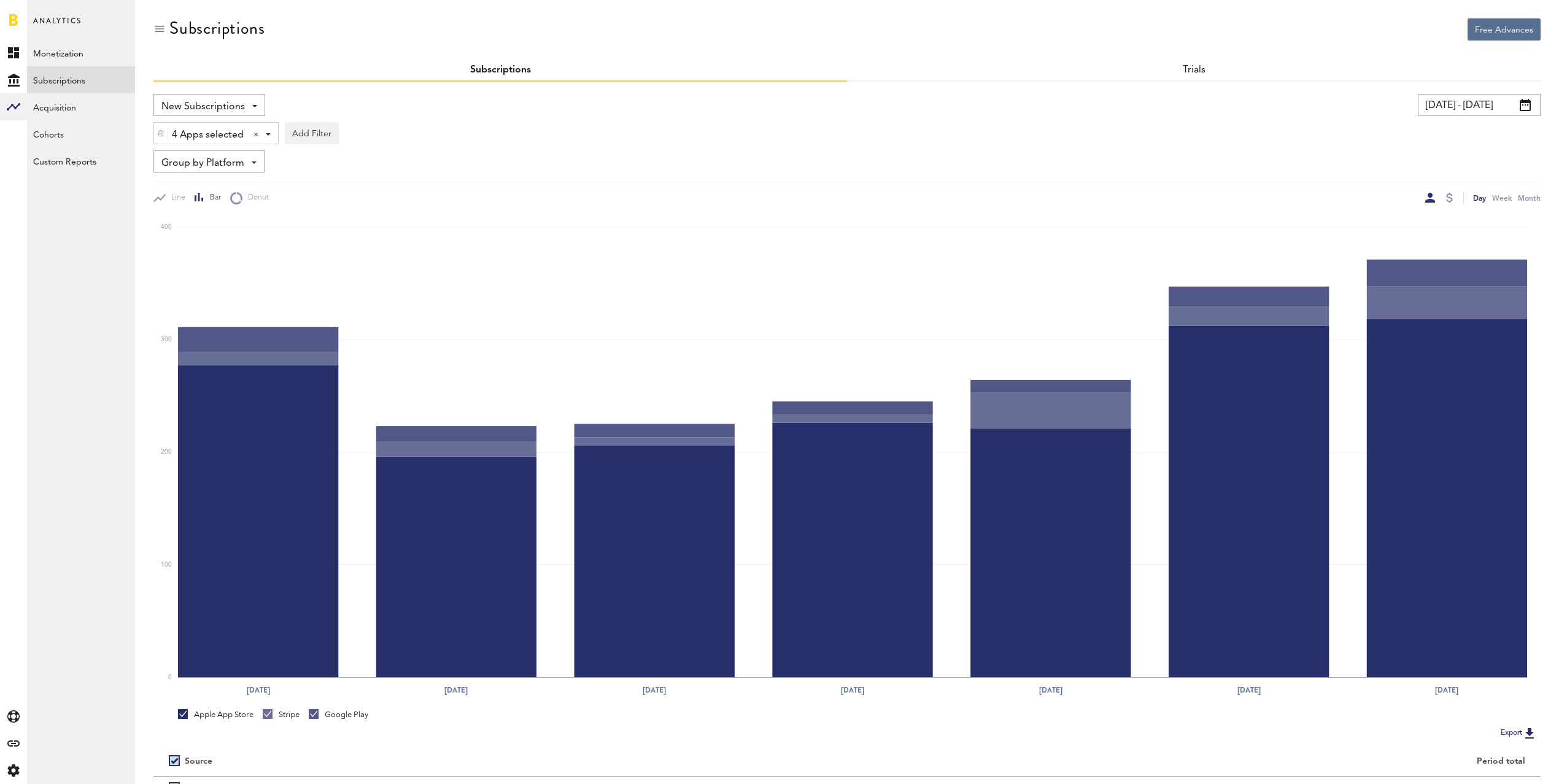
click at [1453, 107] on input "[DATE] - [DATE]" at bounding box center [1480, 105] width 123 height 22
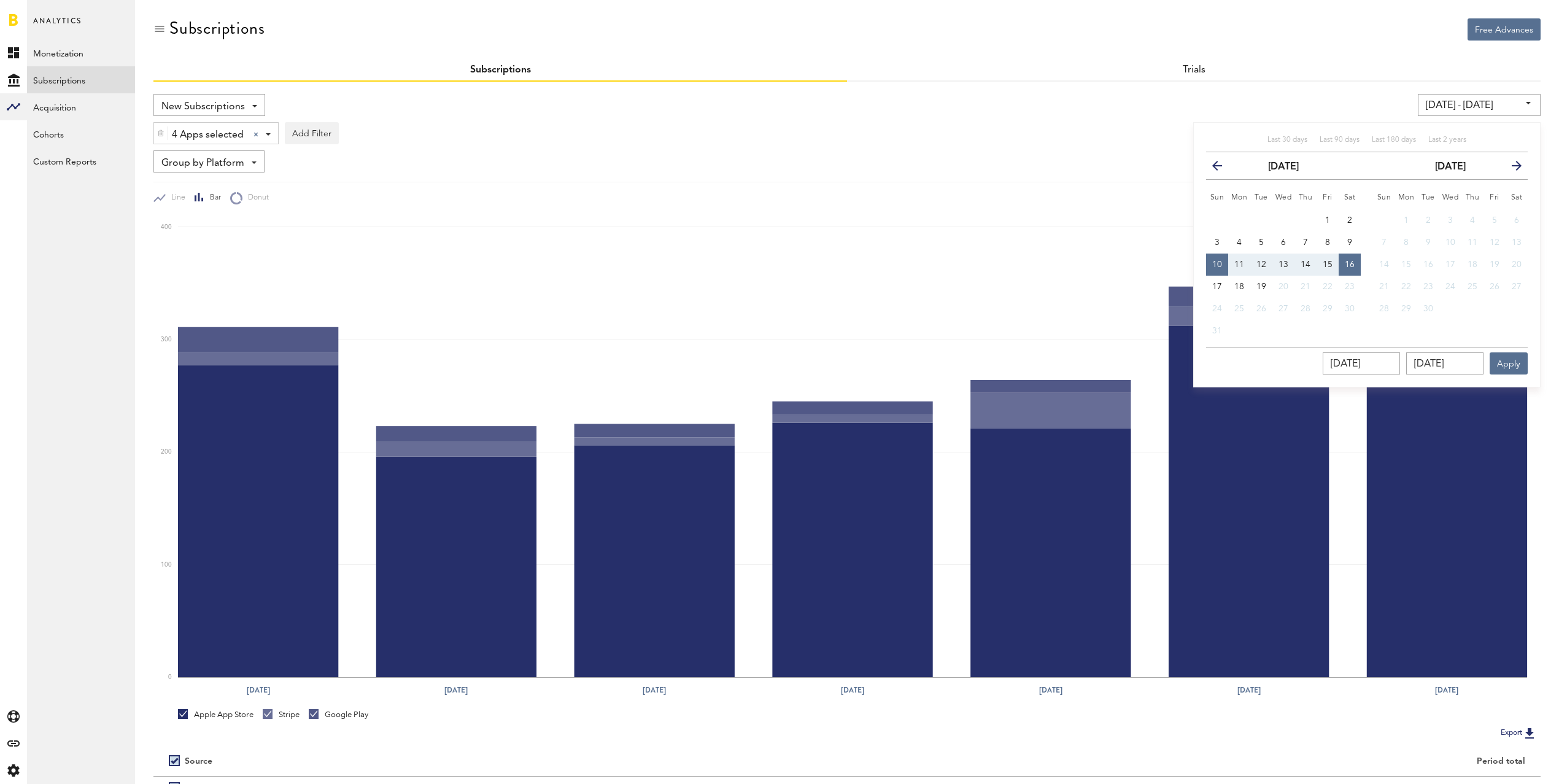
click at [1222, 168] on icon "button" at bounding box center [1222, 168] width 0 height 0
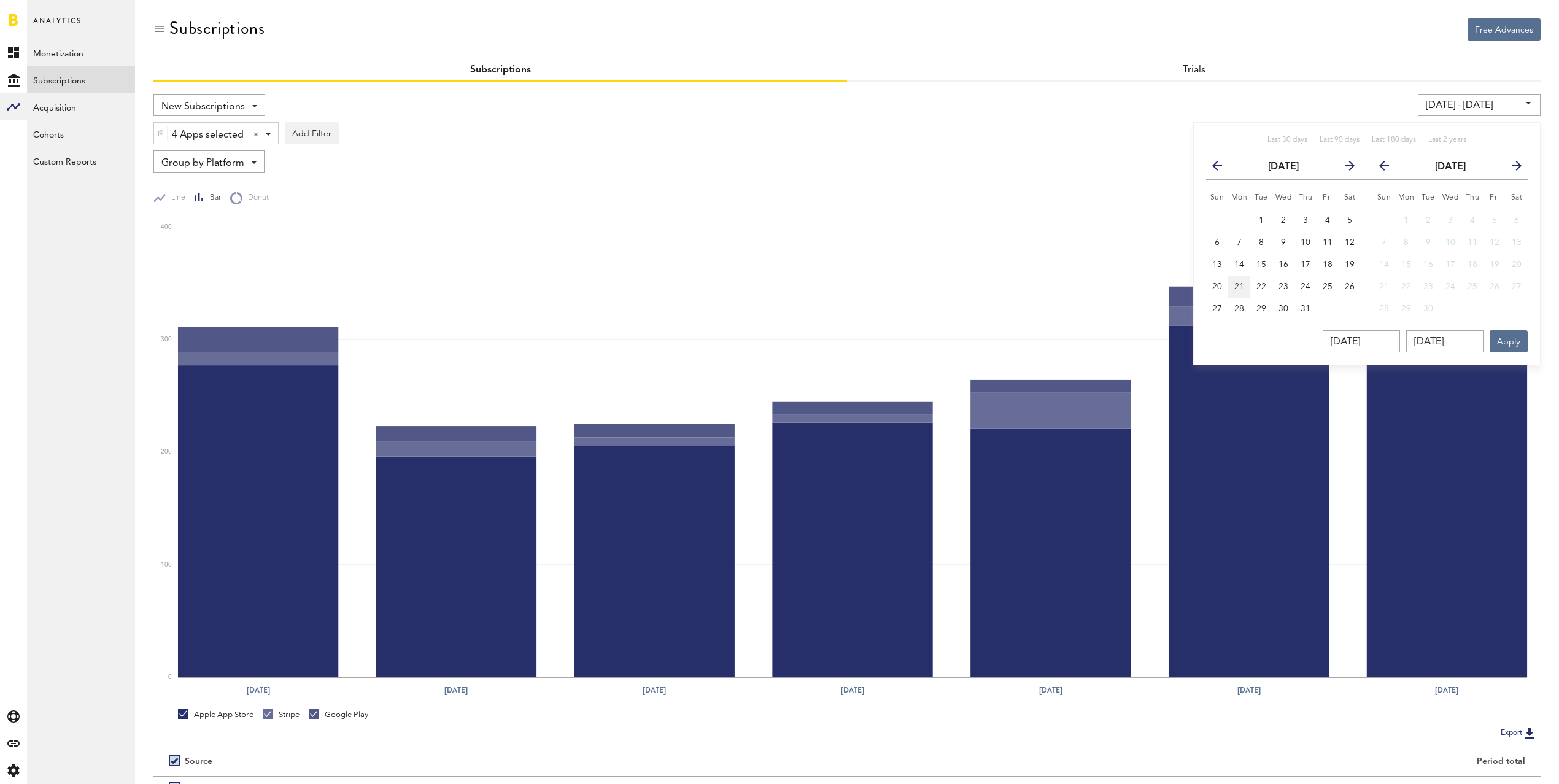
click at [1242, 286] on span "21" at bounding box center [1239, 287] width 10 height 9
type input "[DATE] - [DATE]"
type input "[DATE]"
drag, startPoint x: 1215, startPoint y: 310, endPoint x: 1232, endPoint y: 316, distance: 18.0
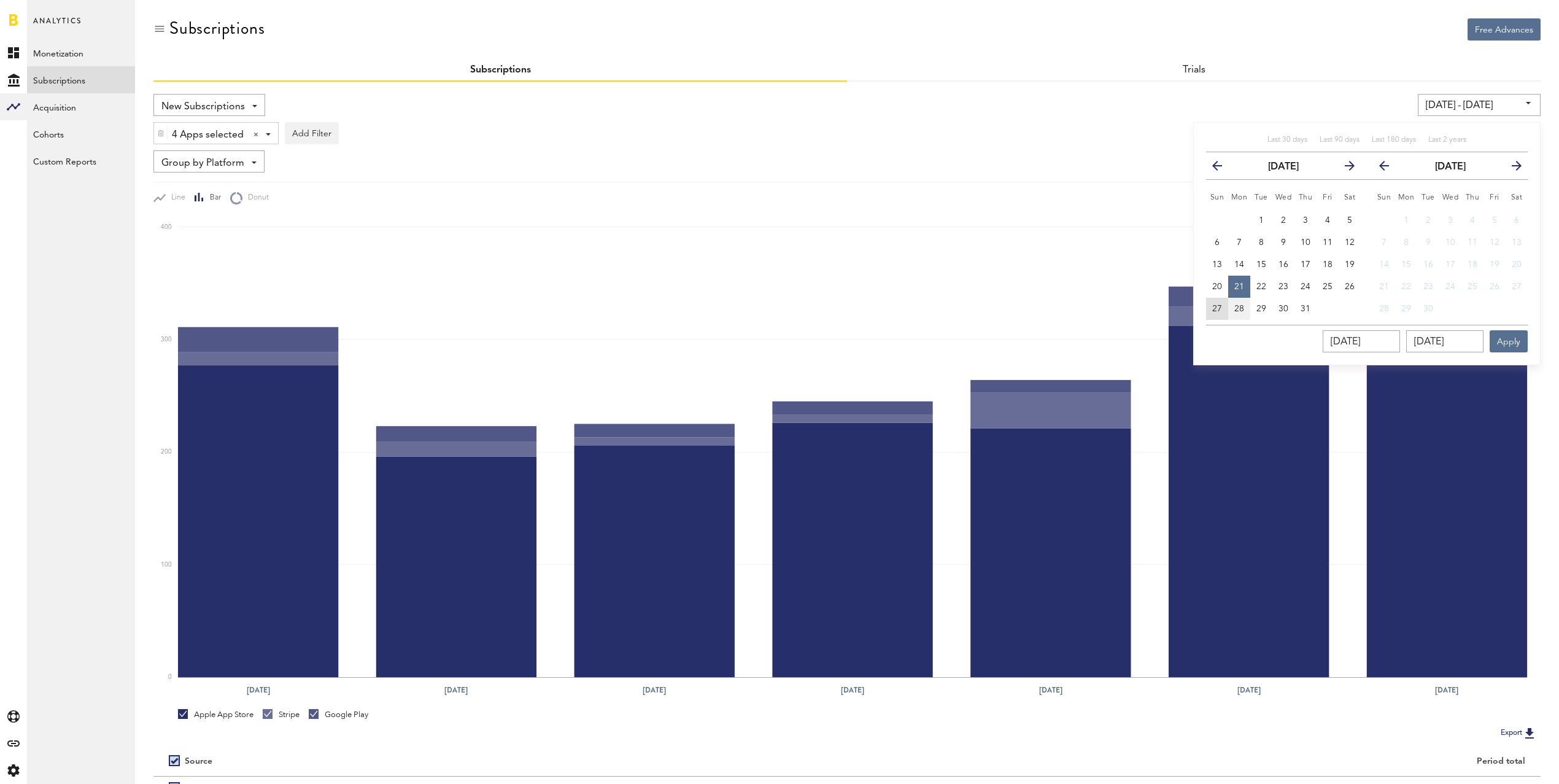
click at [1215, 310] on span "27" at bounding box center [1217, 309] width 10 height 9
type input "[DATE] - [DATE]"
type input "[DATE]"
click at [1516, 335] on button "Apply" at bounding box center [1509, 341] width 38 height 22
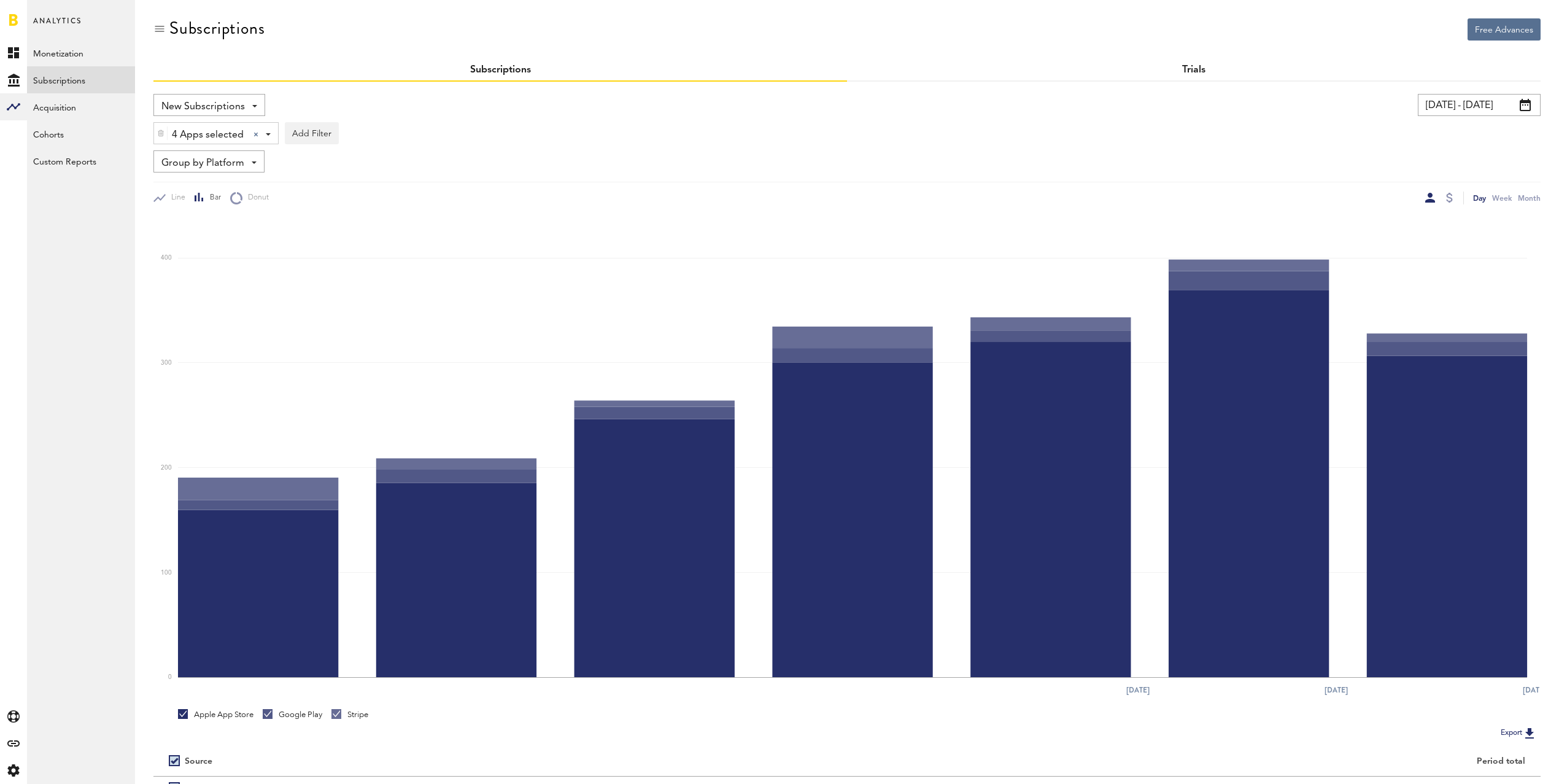
click at [1193, 69] on link "Trials" at bounding box center [1194, 69] width 24 height 10
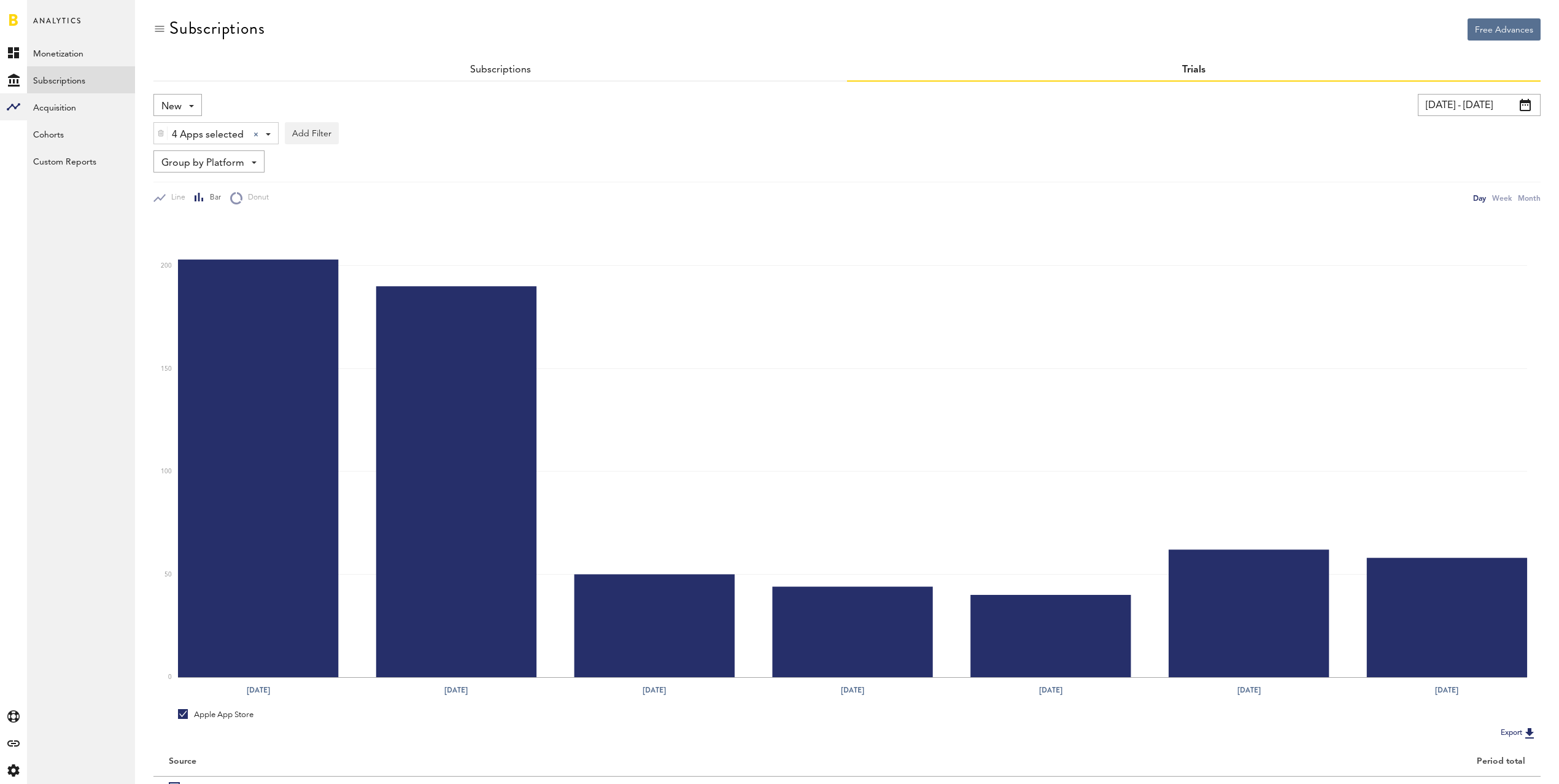
click at [1467, 103] on input "[DATE] - [DATE]" at bounding box center [1480, 105] width 123 height 22
drag, startPoint x: 1241, startPoint y: 241, endPoint x: 1240, endPoint y: 250, distance: 9.1
click at [1241, 241] on span "7" at bounding box center [1240, 243] width 5 height 9
type input "[DATE] - [DATE]"
type input "[DATE]"
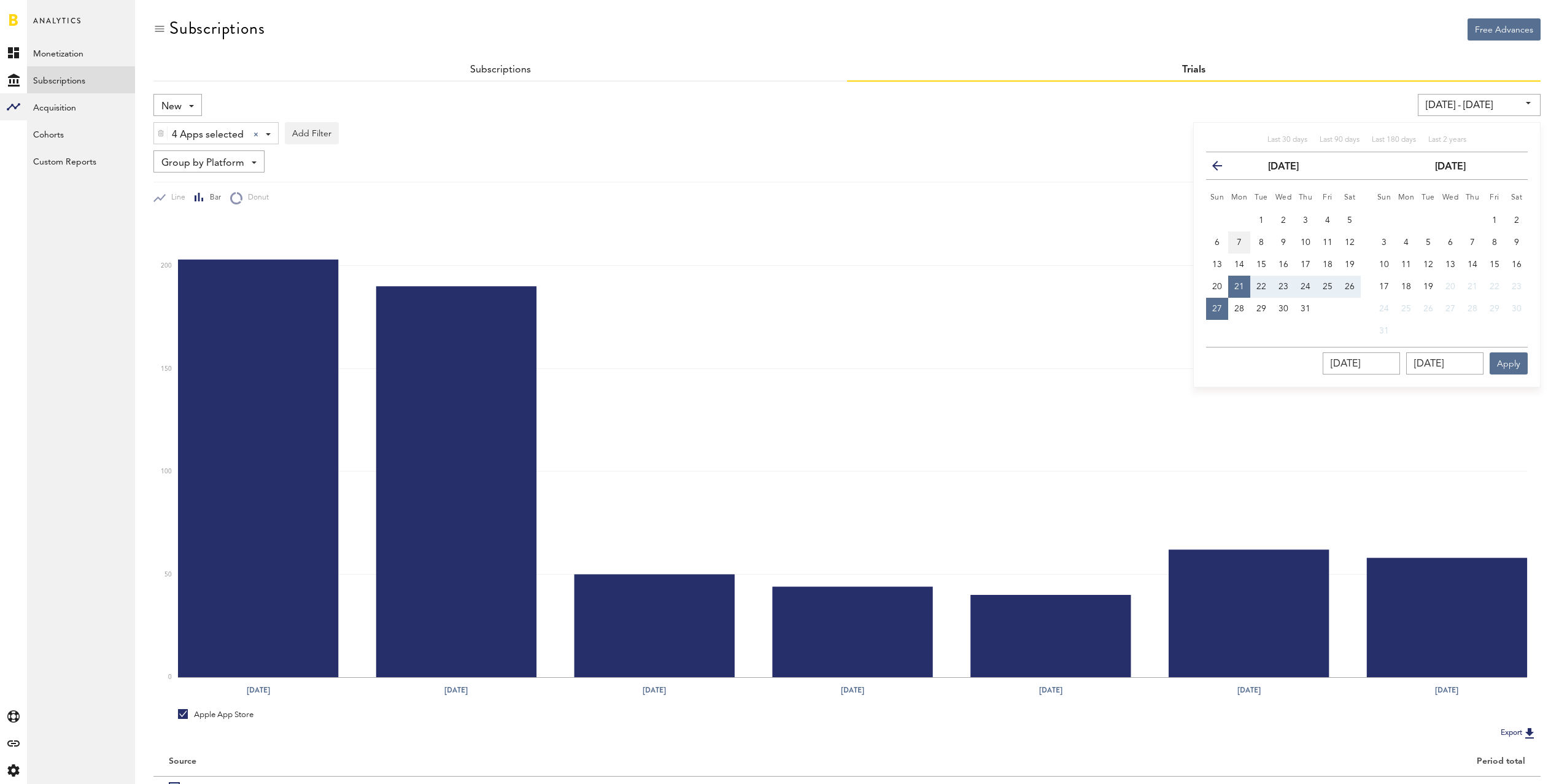
type input "[DATE]"
click at [1220, 262] on span "13" at bounding box center [1217, 265] width 10 height 9
type input "[DATE] - [DATE]"
type input "[DATE]"
click at [1506, 365] on button "Apply" at bounding box center [1509, 363] width 38 height 22
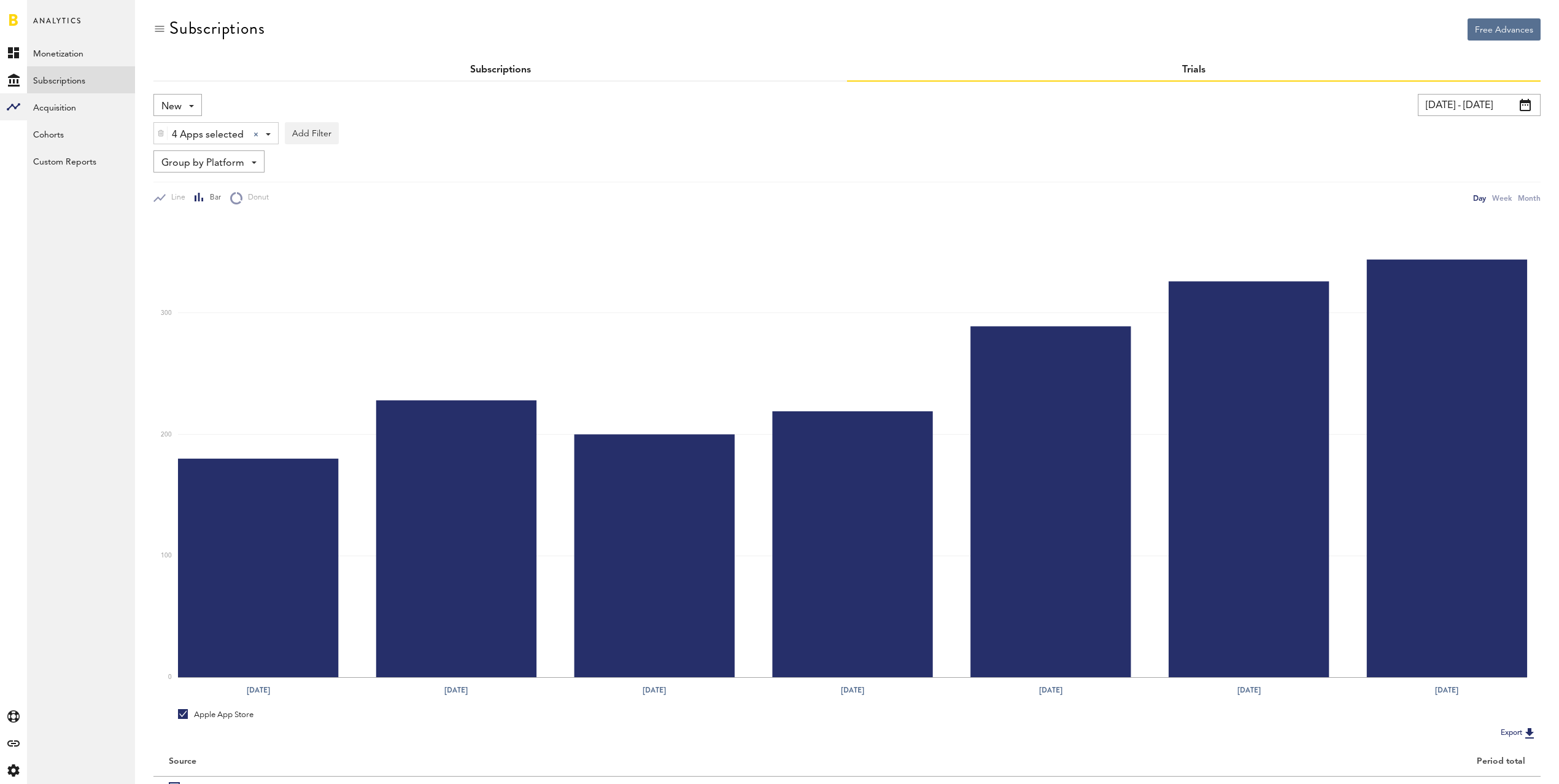
click at [496, 68] on link "Subscriptions" at bounding box center [500, 69] width 61 height 10
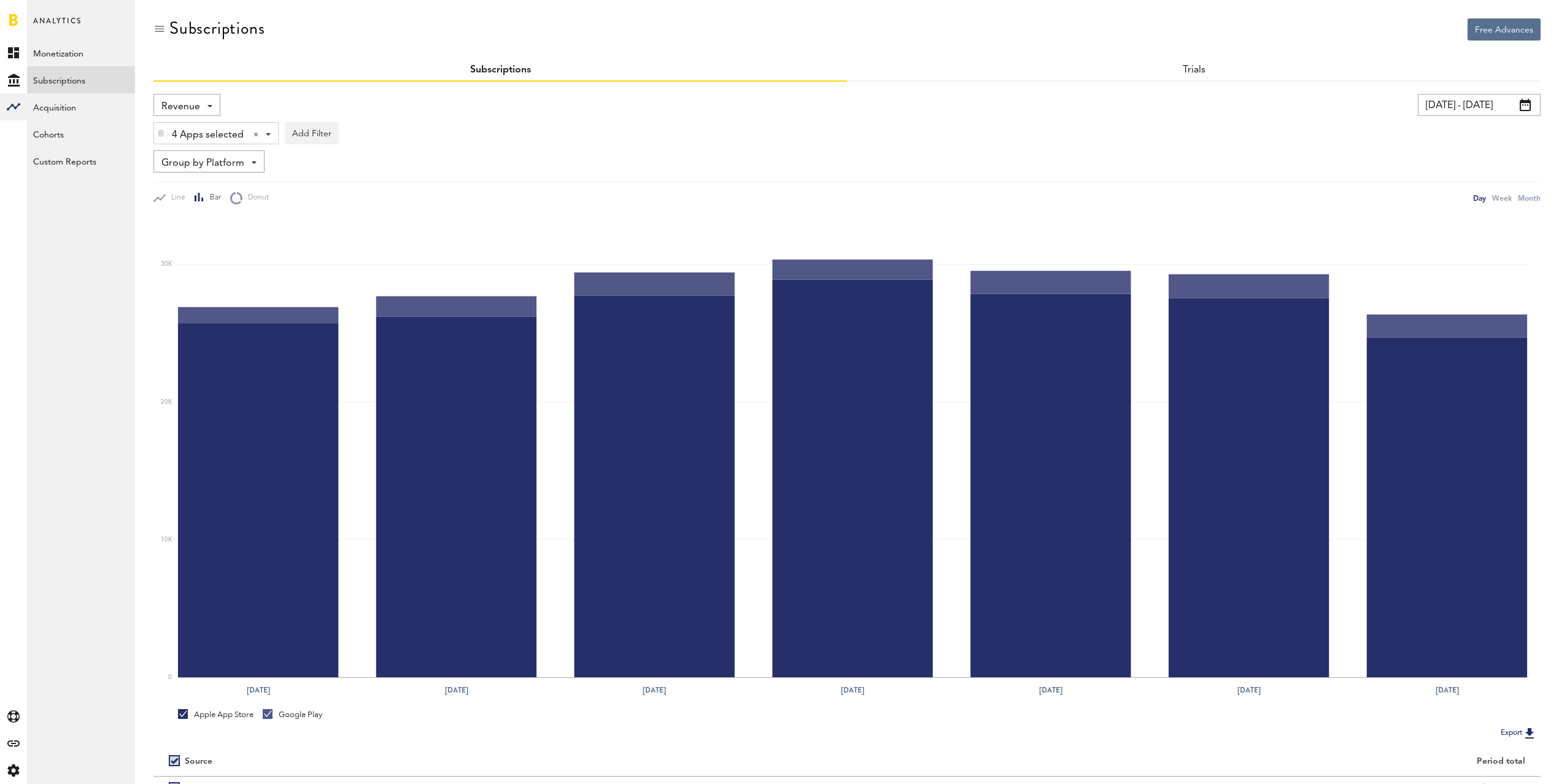
click at [182, 101] on span "Revenue" at bounding box center [181, 107] width 39 height 21
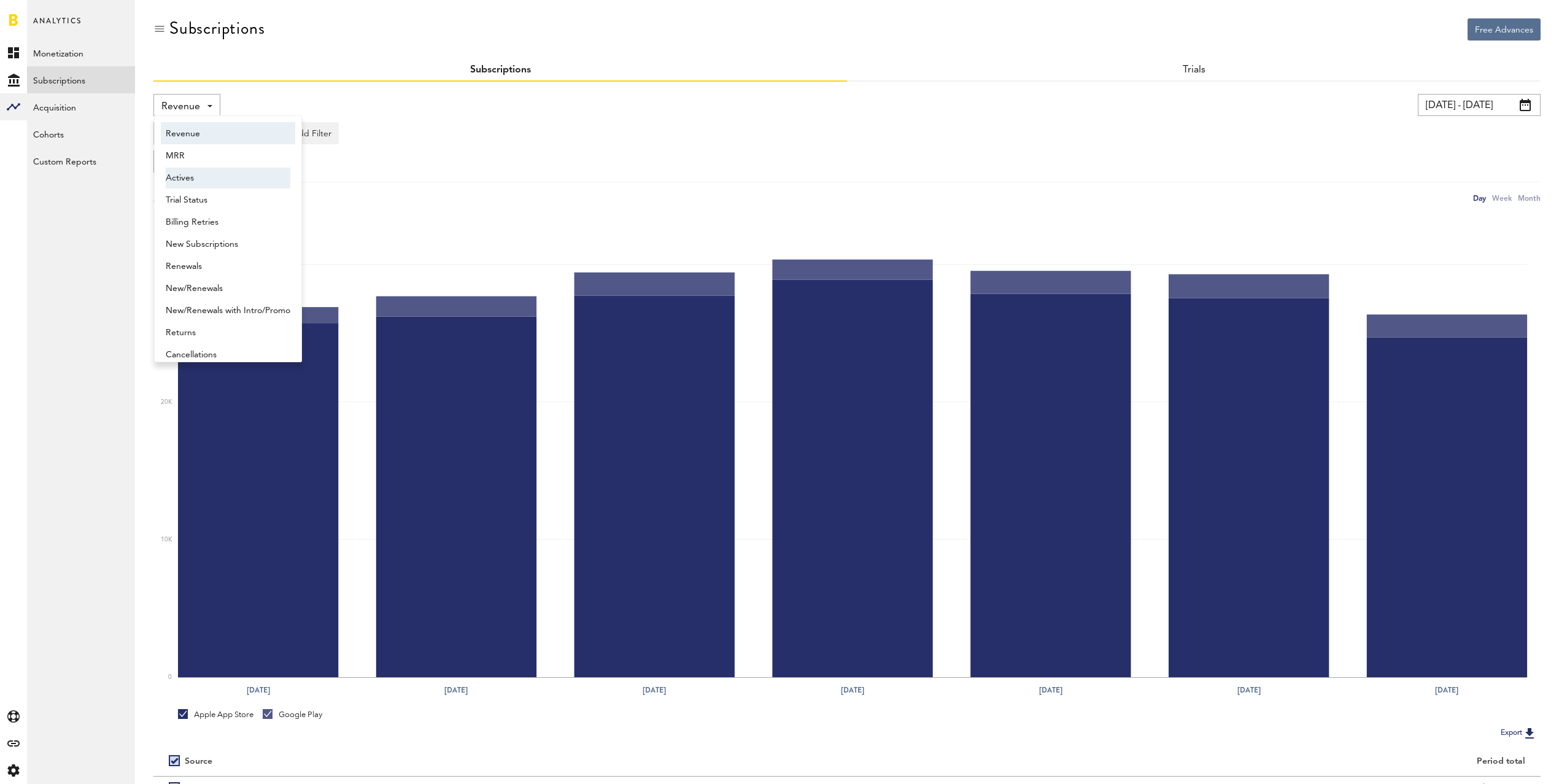
scroll to position [6, 0]
click at [225, 244] on span "New Subscriptions" at bounding box center [229, 238] width 125 height 21
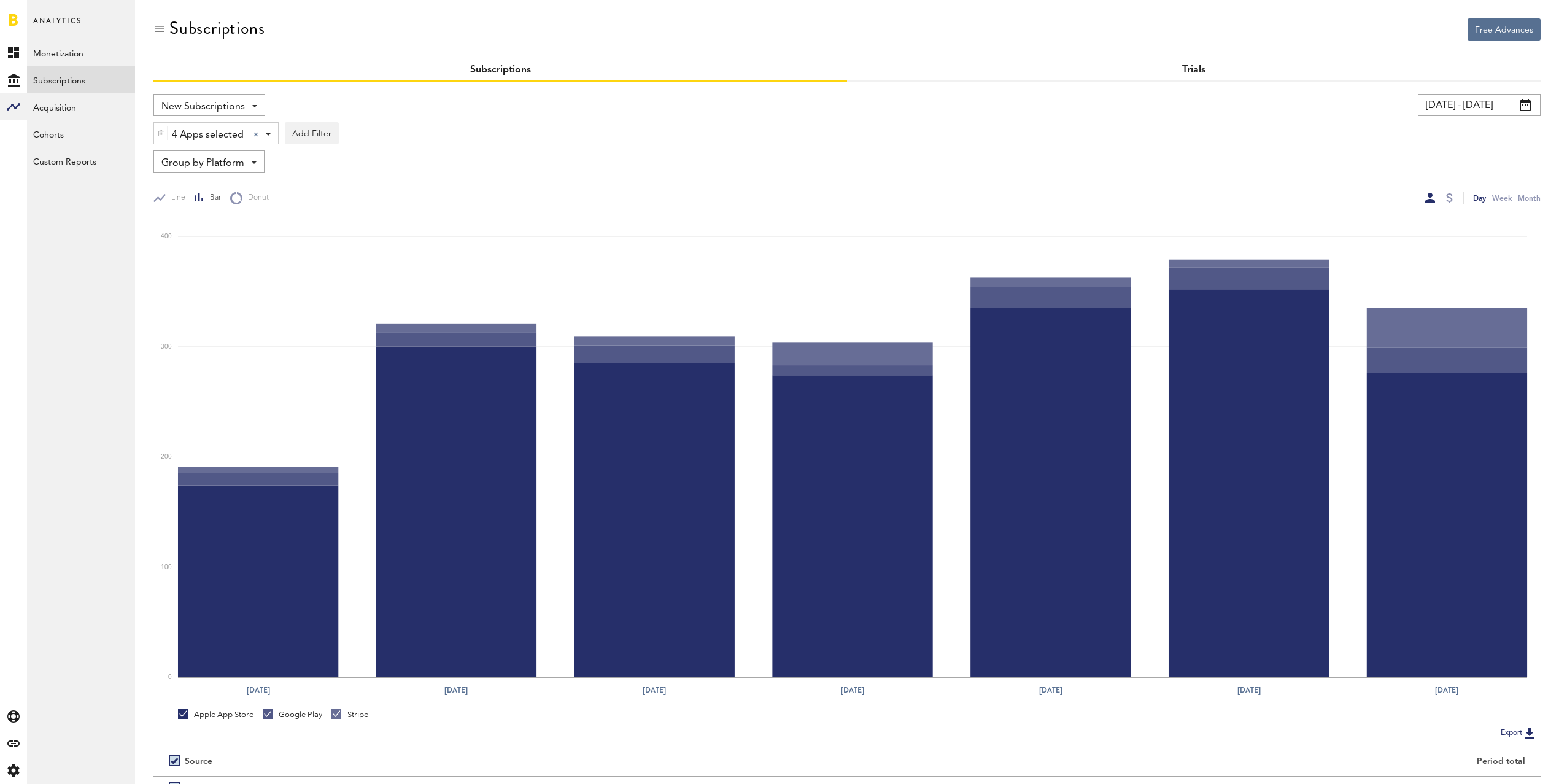
click at [1196, 65] on link "Trials" at bounding box center [1194, 69] width 24 height 10
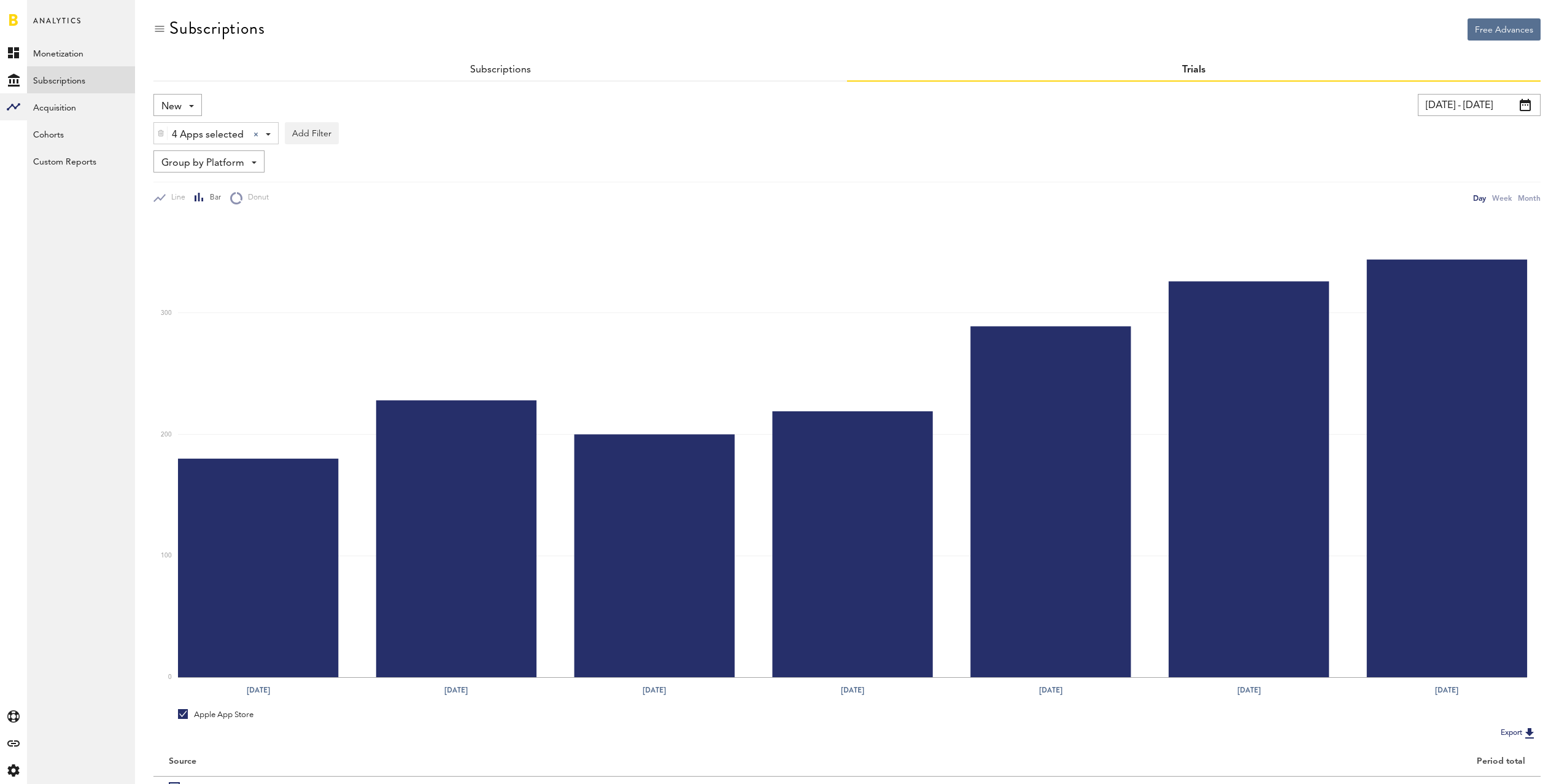
click at [1441, 104] on input "[DATE] - [DATE]" at bounding box center [1480, 105] width 123 height 22
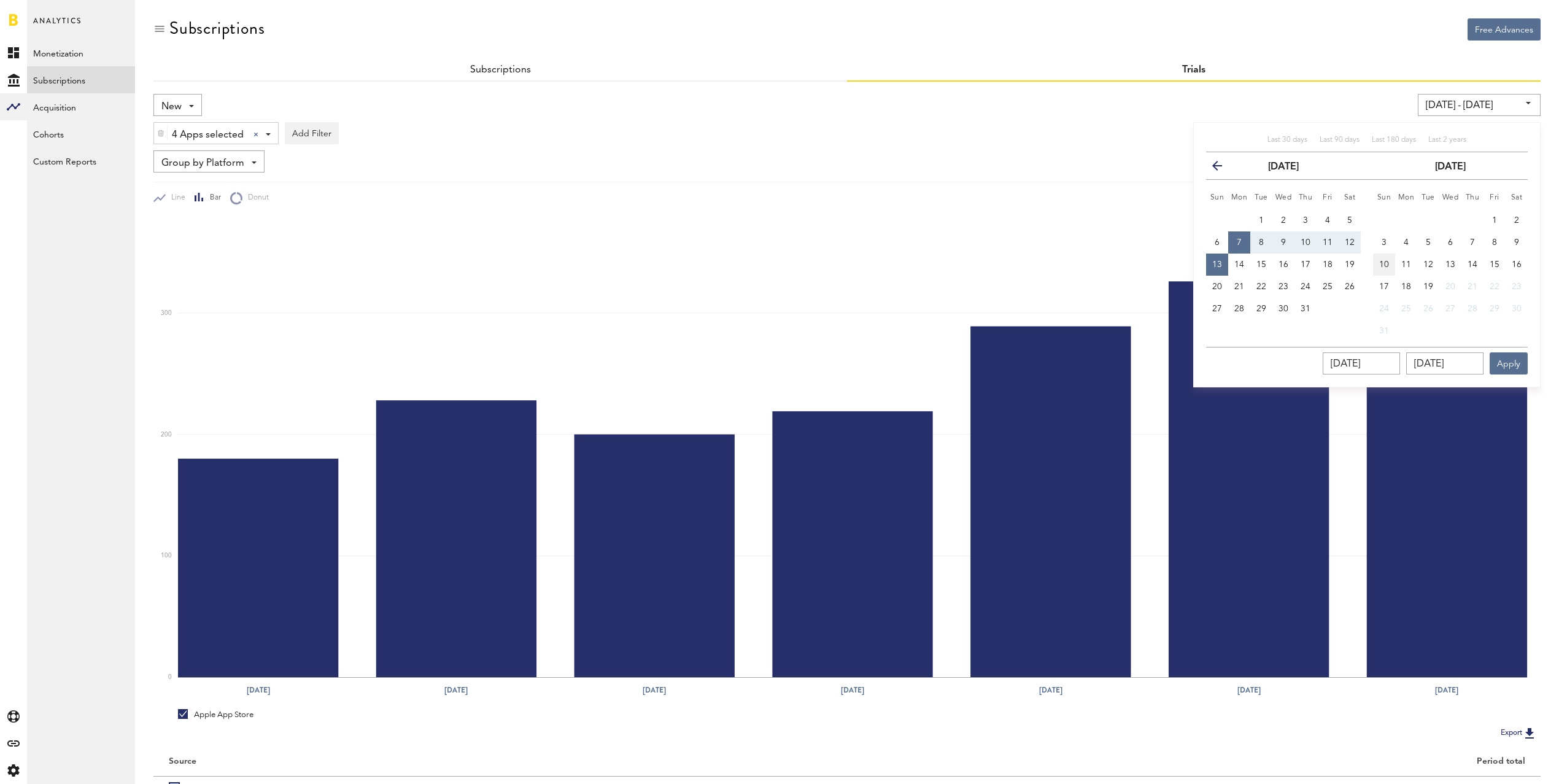
click at [1383, 265] on span "10" at bounding box center [1384, 265] width 10 height 9
type input "[DATE] - [DATE]"
type input "[DATE]"
drag, startPoint x: 1518, startPoint y: 268, endPoint x: 1504, endPoint y: 355, distance: 88.1
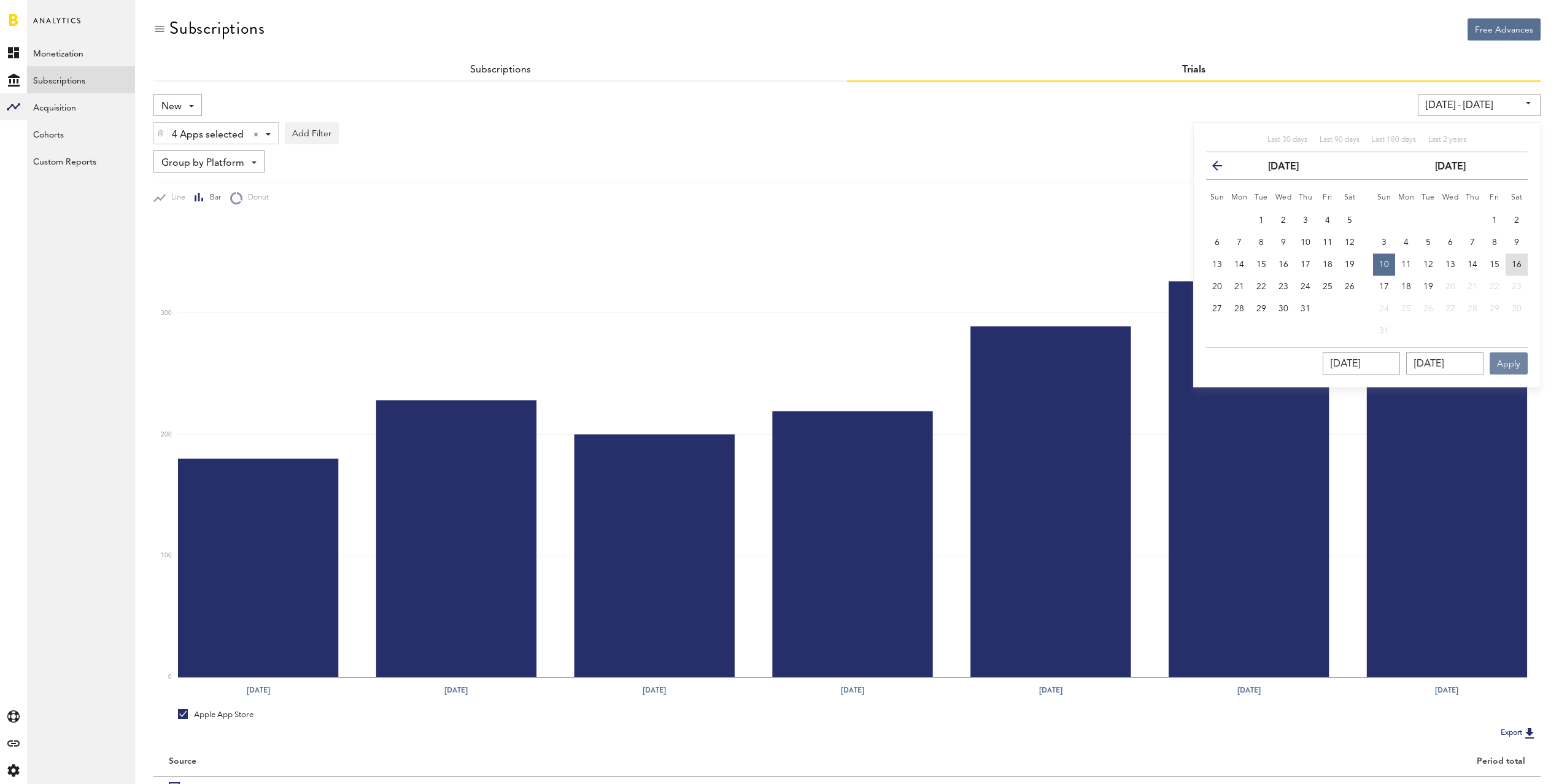
click at [1518, 268] on button "16" at bounding box center [1517, 264] width 22 height 22
type input "[DATE] - [DATE]"
type input "[DATE]"
click at [1508, 349] on div "[DATE] [DATE] Apply" at bounding box center [1367, 359] width 322 height 27
click at [1508, 348] on div "[DATE] [DATE] Apply" at bounding box center [1367, 359] width 322 height 27
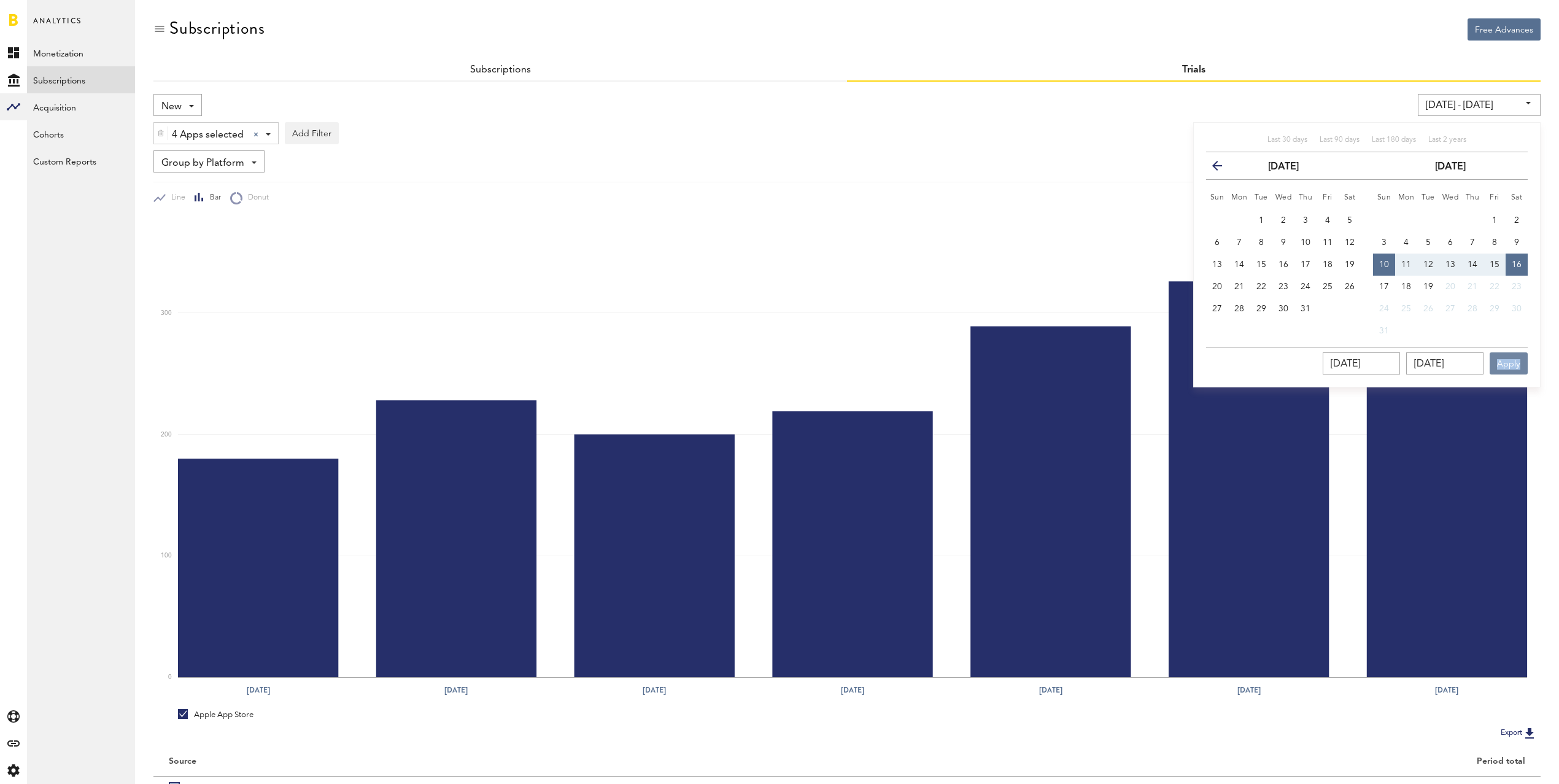
click at [1506, 361] on button "Apply" at bounding box center [1509, 363] width 38 height 22
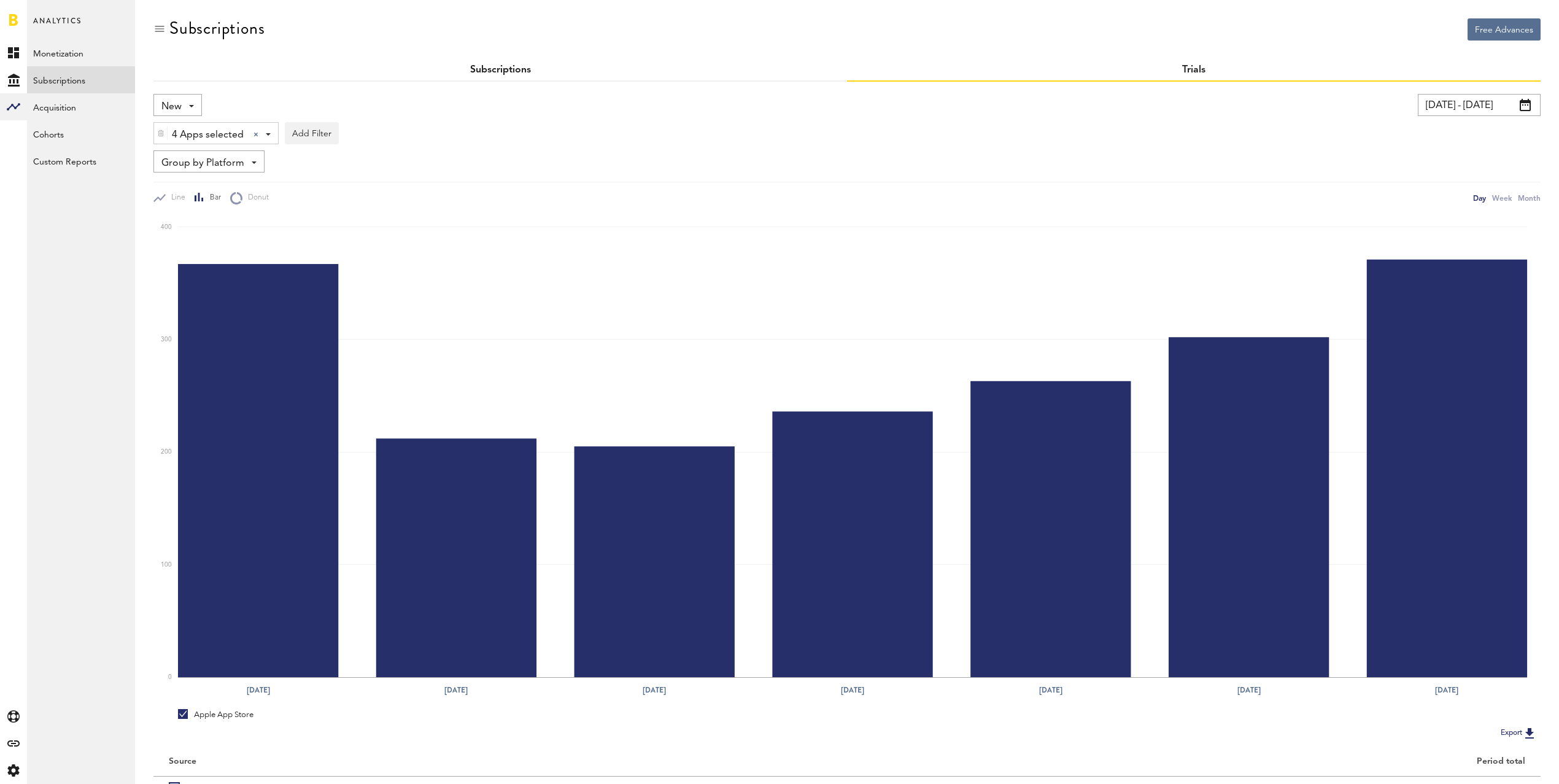
click at [526, 73] on link "Subscriptions" at bounding box center [500, 69] width 61 height 10
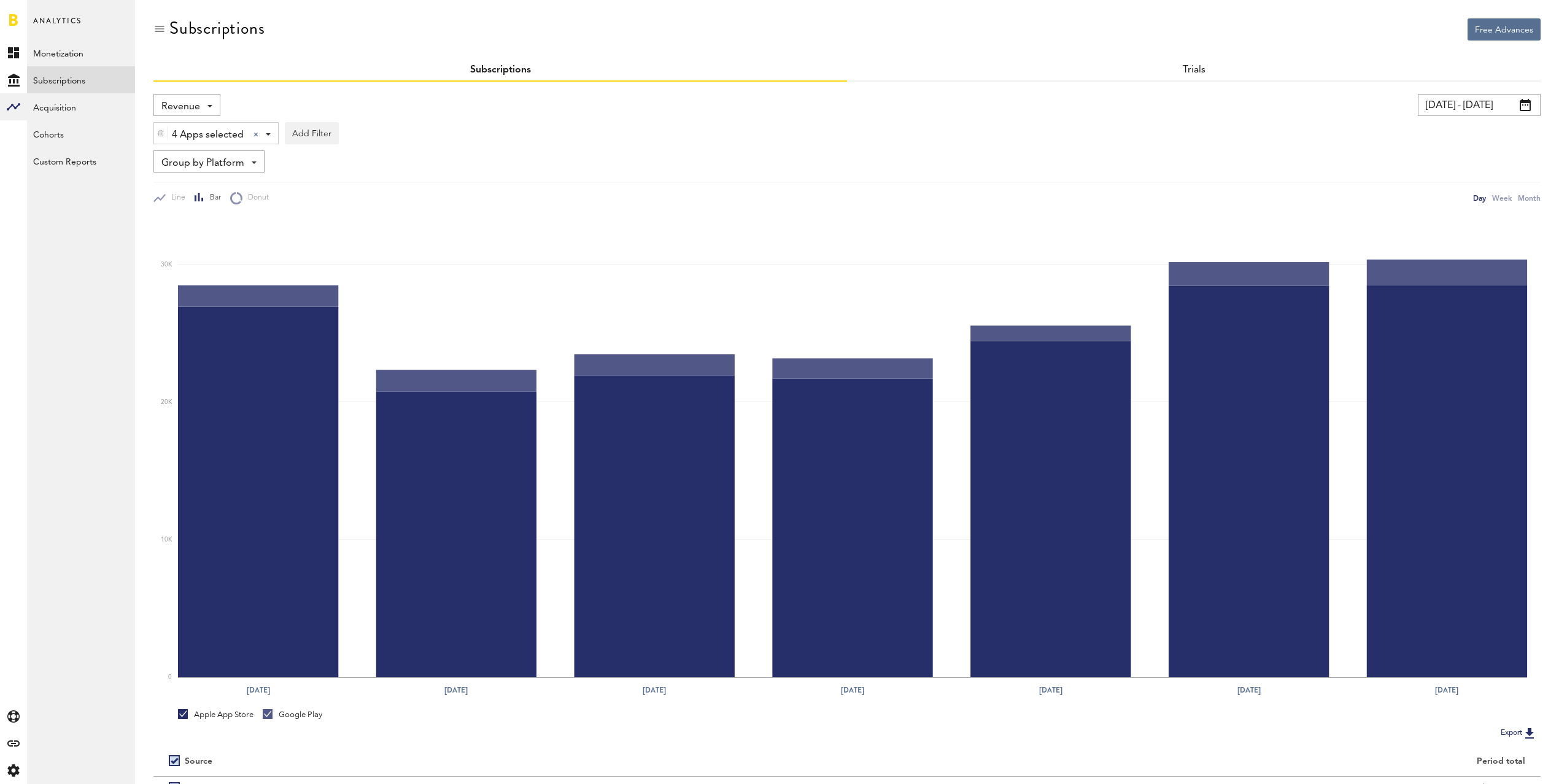
click at [189, 106] on span "Revenue" at bounding box center [181, 107] width 39 height 21
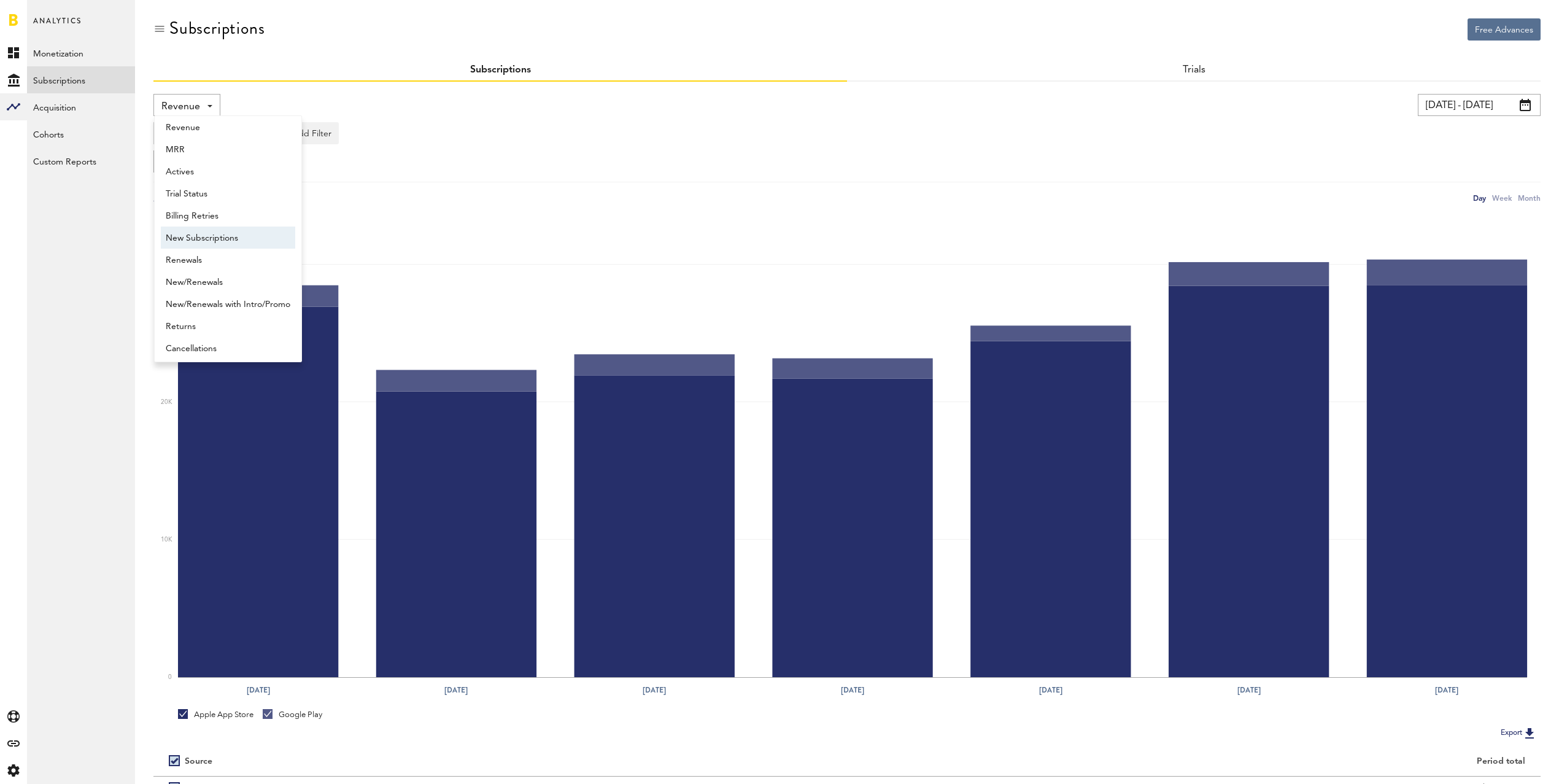
click at [237, 229] on span "New Subscriptions" at bounding box center [229, 238] width 125 height 21
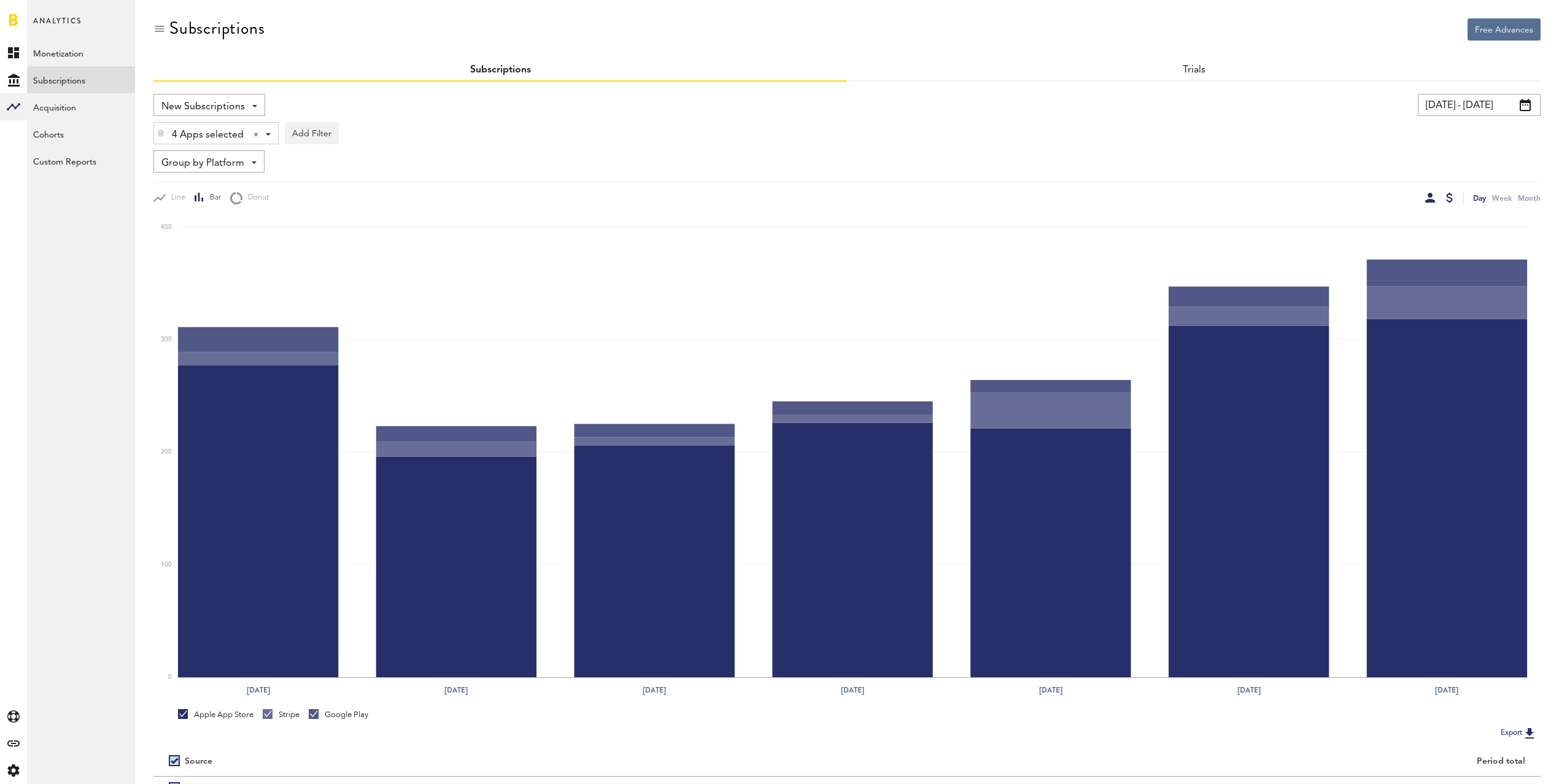
click at [1450, 199] on div at bounding box center [1450, 197] width 7 height 10
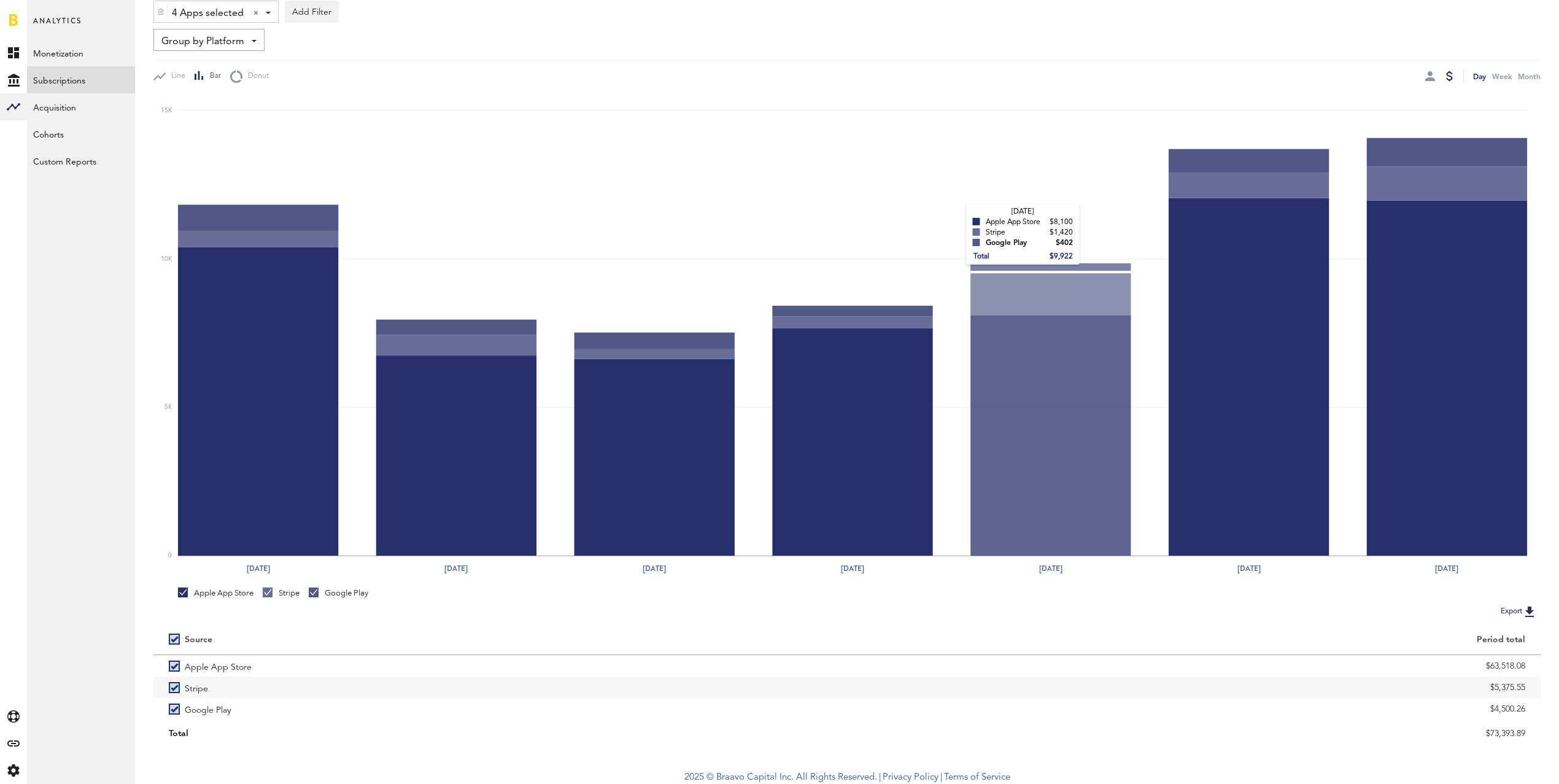
scroll to position [121, 0]
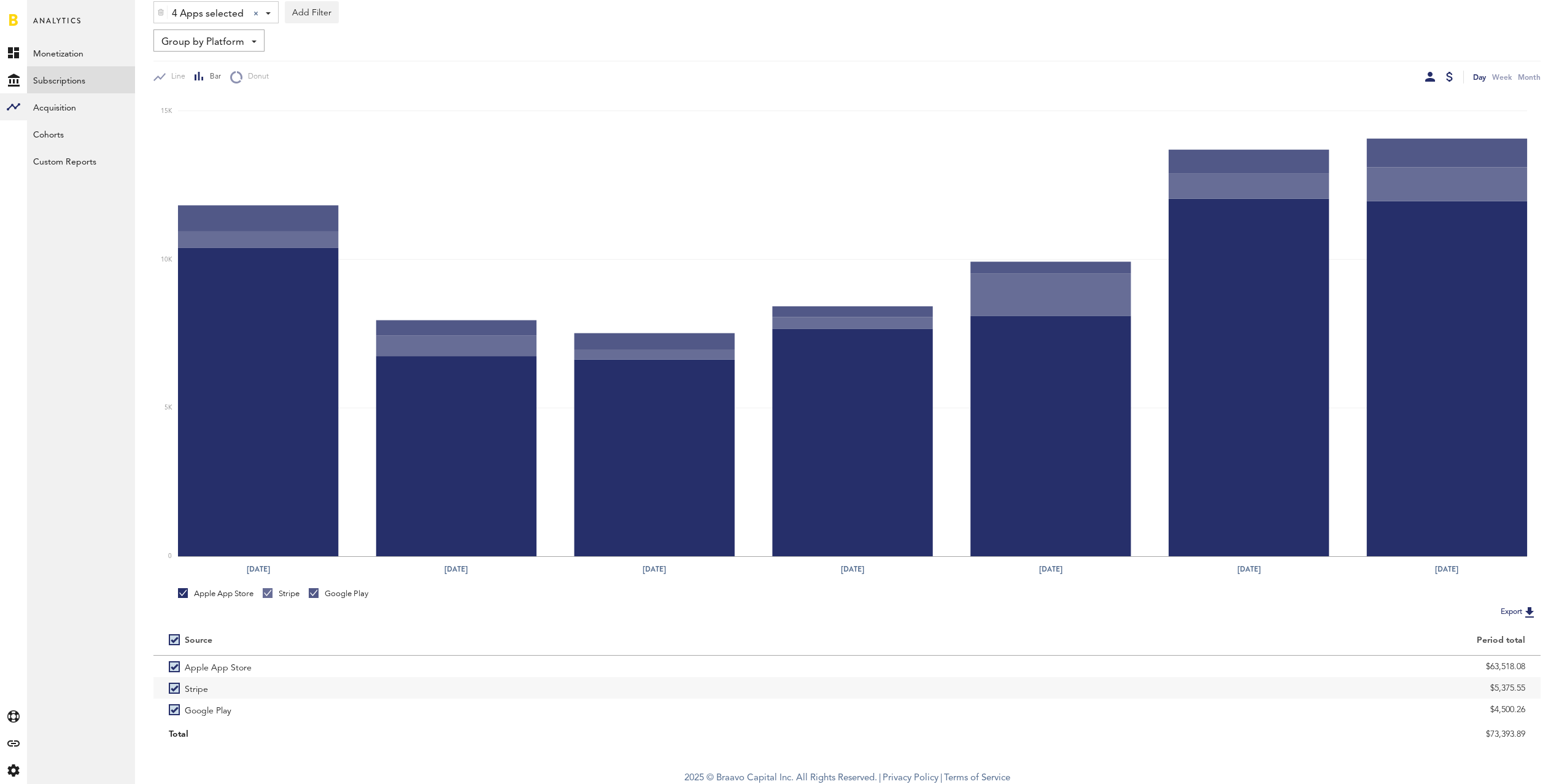
click at [1432, 76] on div at bounding box center [1430, 76] width 10 height 10
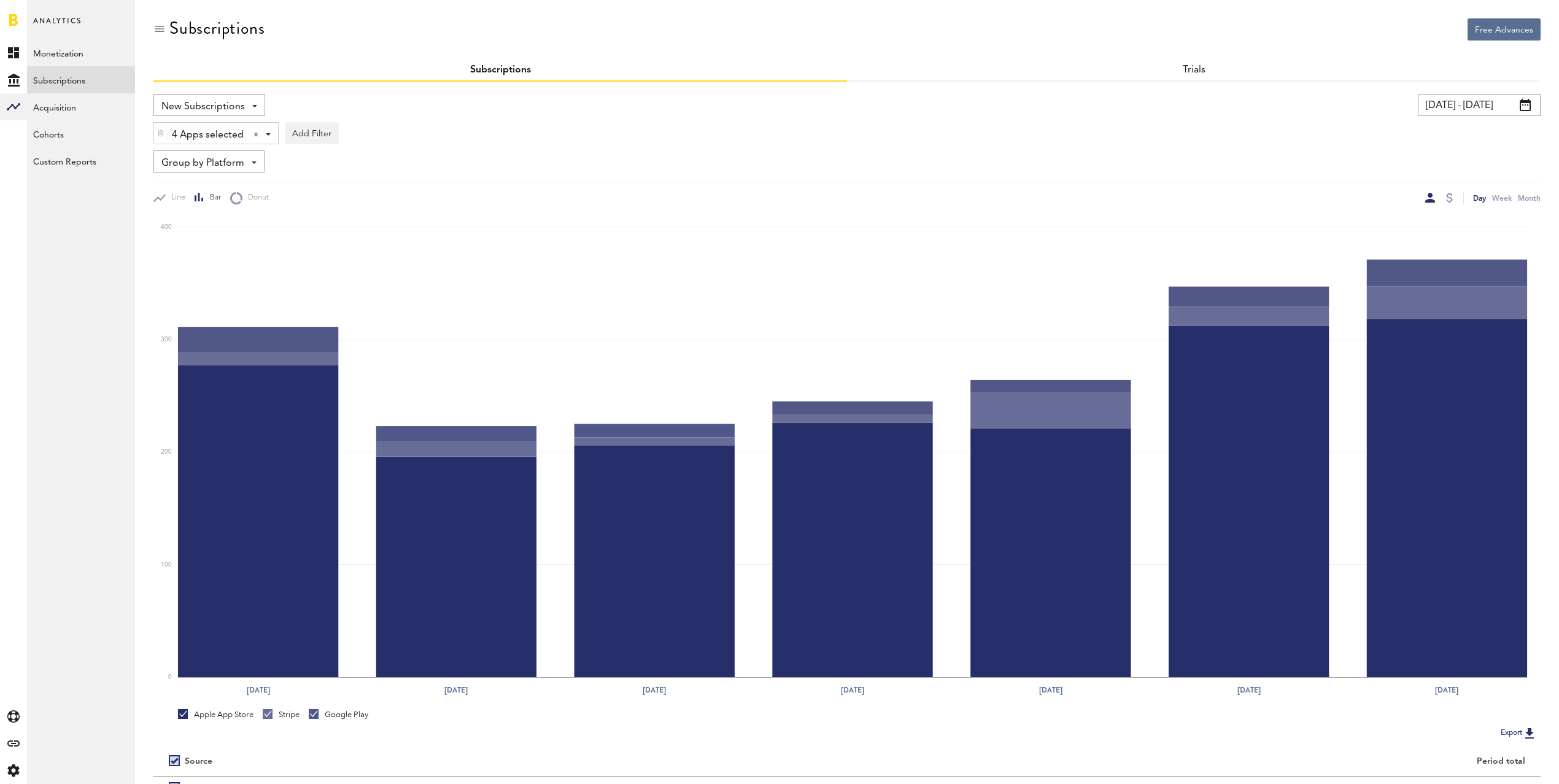
click at [1467, 105] on input "[DATE] - [DATE]" at bounding box center [1480, 105] width 123 height 22
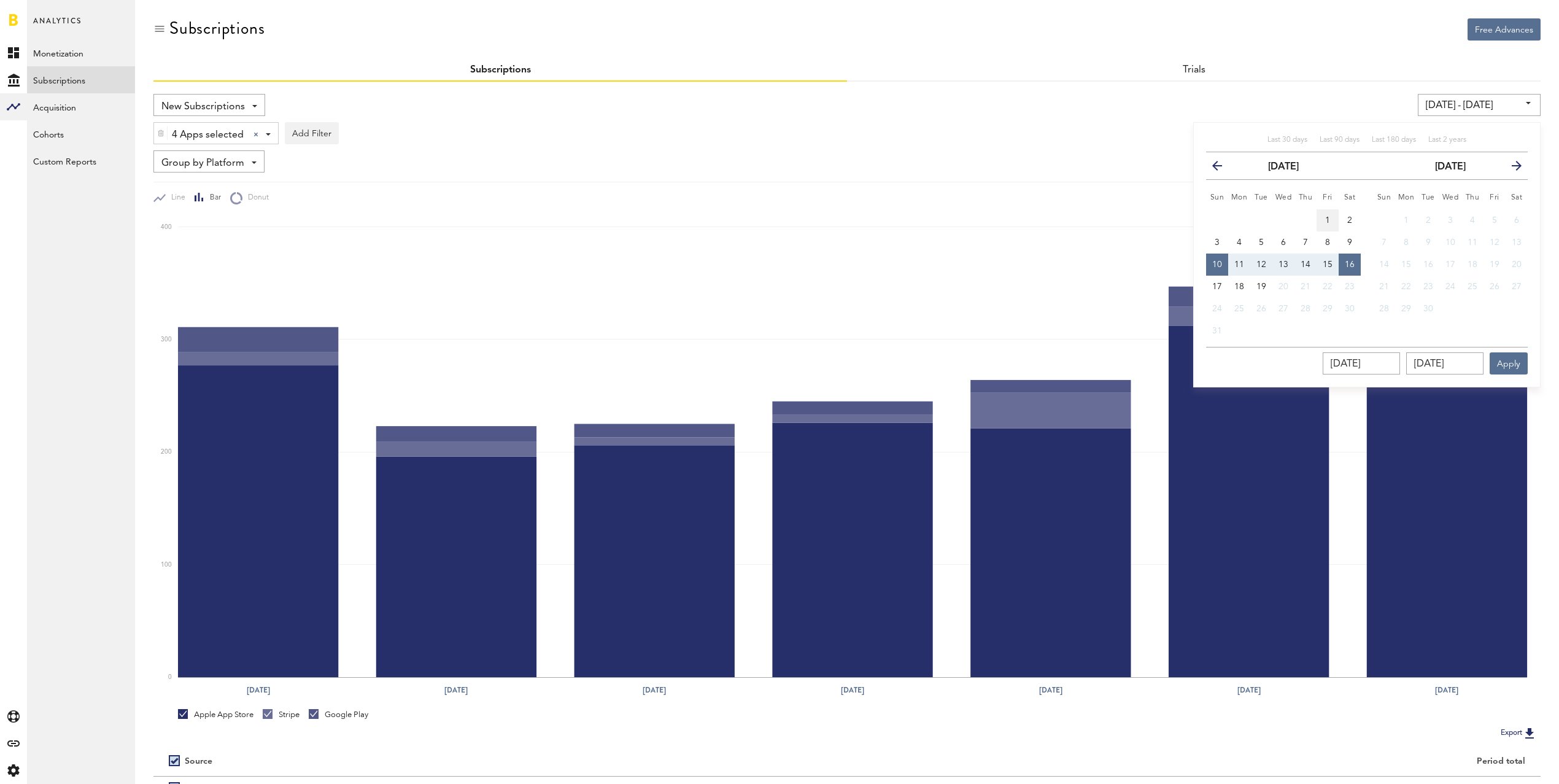
click at [1330, 219] on span "1" at bounding box center [1328, 221] width 5 height 9
type input "[DATE] - [DATE]"
type input "[DATE]"
click at [1354, 261] on span "16" at bounding box center [1350, 265] width 10 height 9
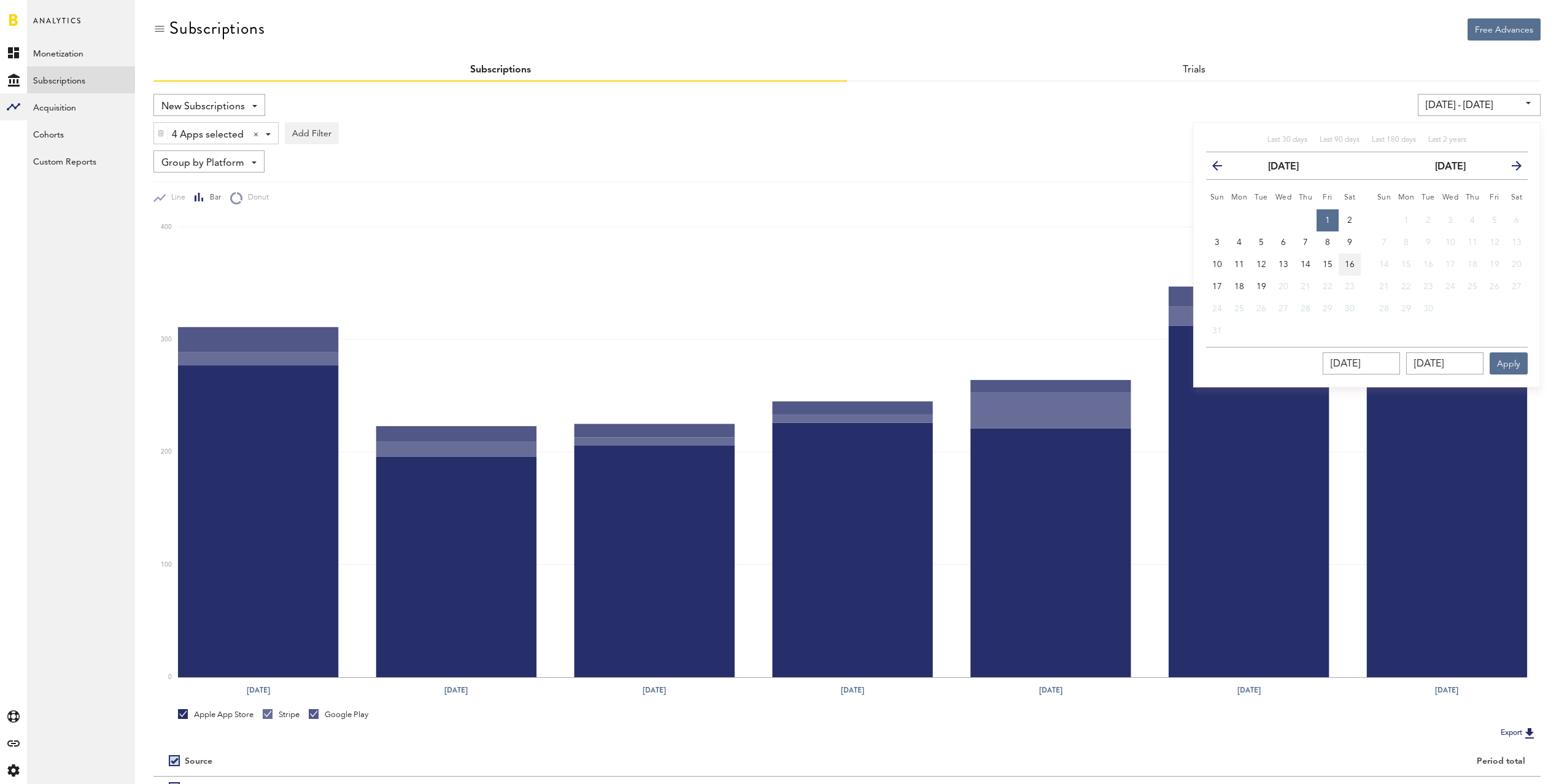
type input "[DATE] - [DATE]"
type input "[DATE]"
click at [1517, 357] on button "Apply" at bounding box center [1509, 363] width 38 height 22
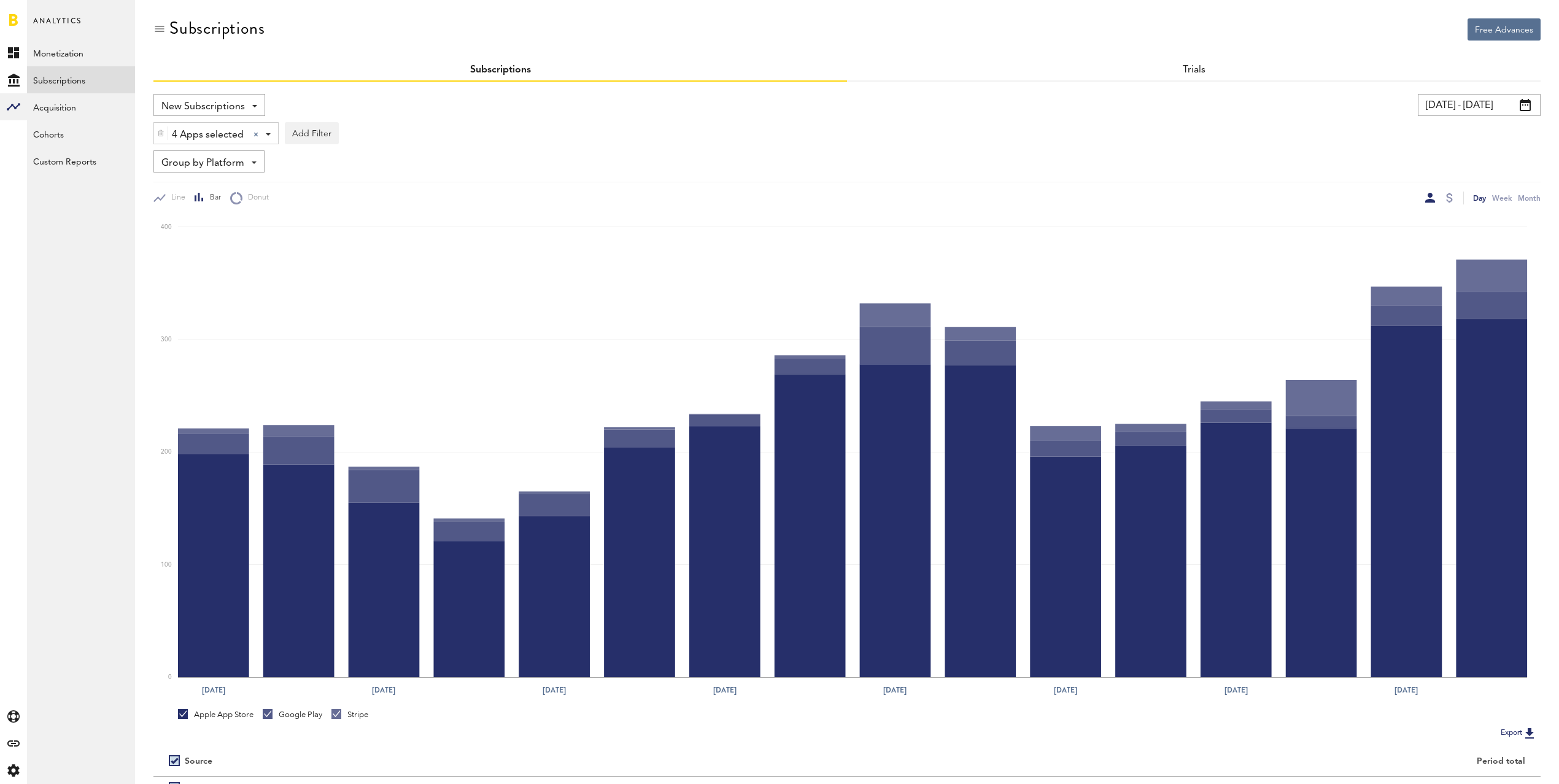
click at [1193, 182] on div "Line Bar Donut Day Week Month" at bounding box center [848, 193] width 1388 height 23
